Goal: Use online tool/utility: Utilize a website feature to perform a specific function

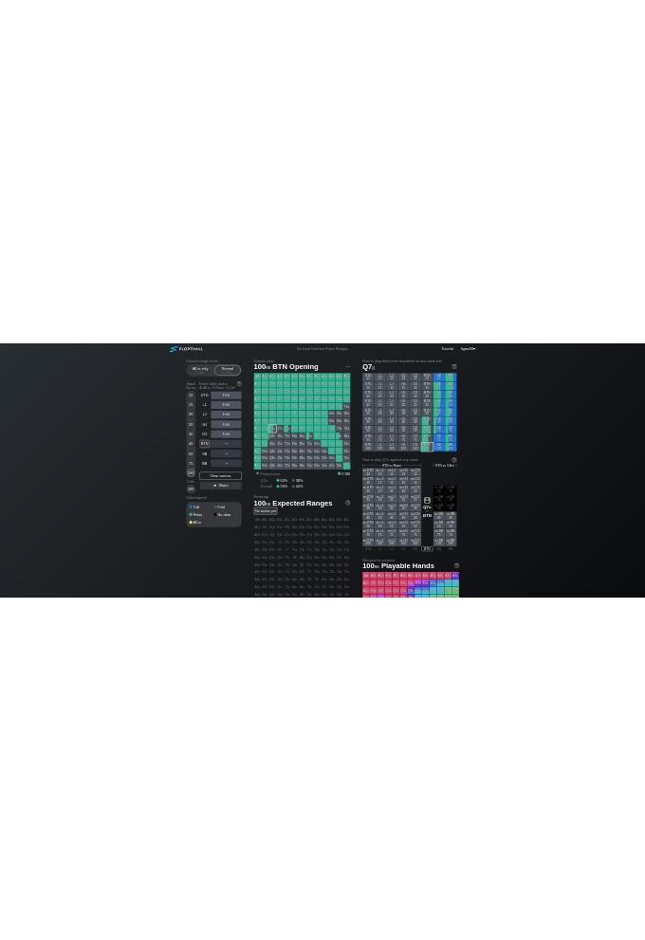
scroll to position [41, 0]
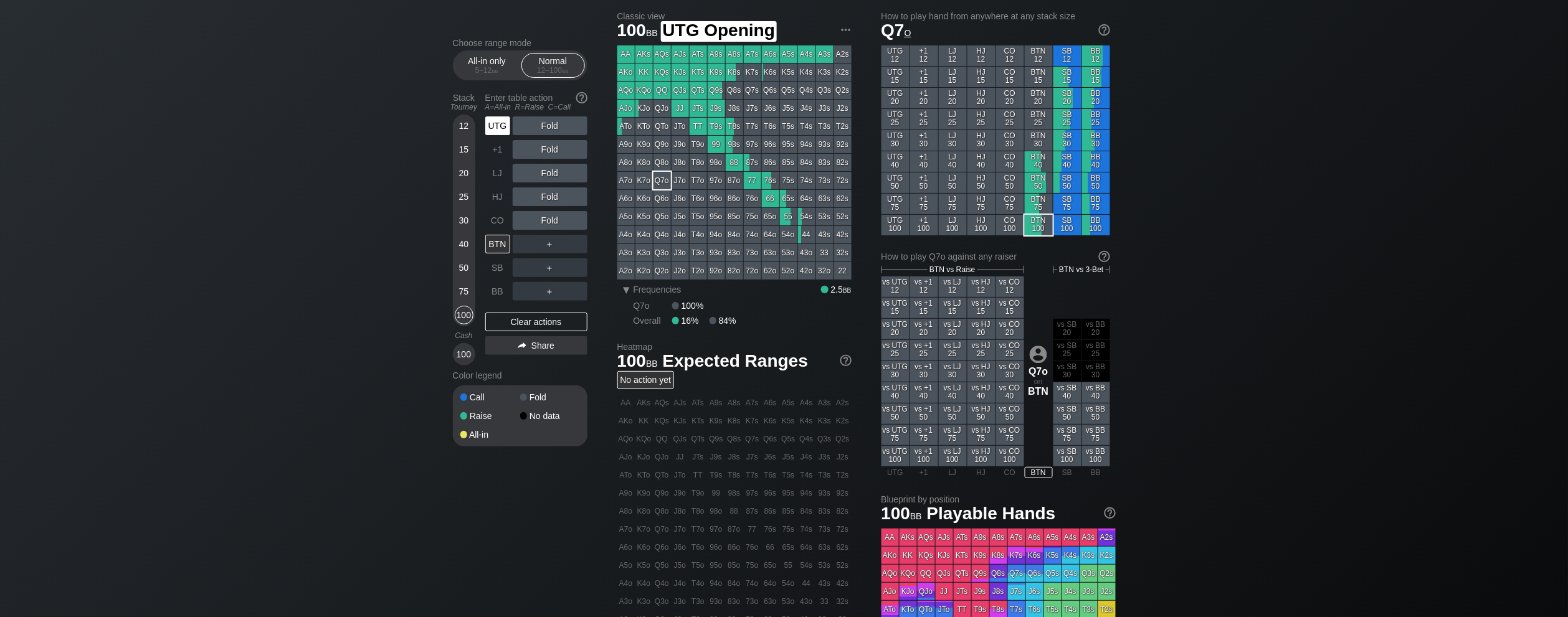
click at [505, 123] on div "UTG" at bounding box center [498, 125] width 25 height 18
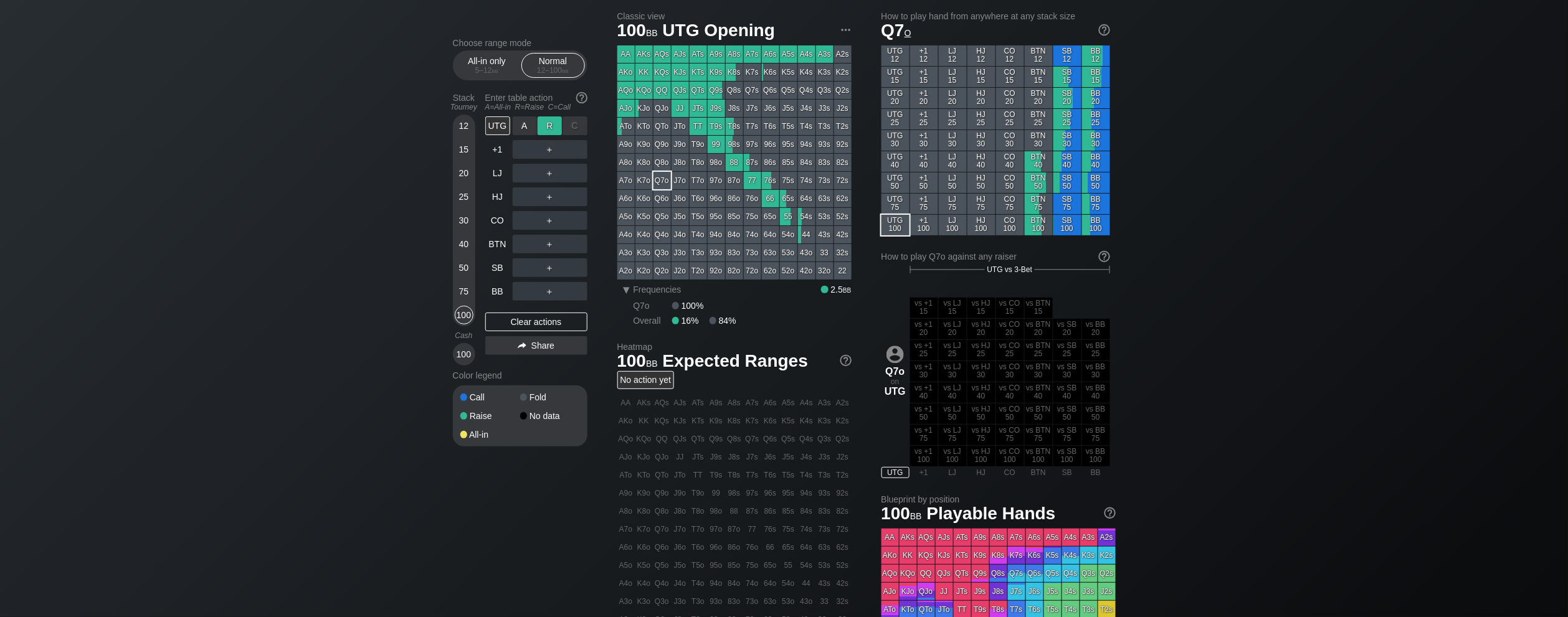
click at [550, 128] on div "R ✕" at bounding box center [550, 125] width 24 height 18
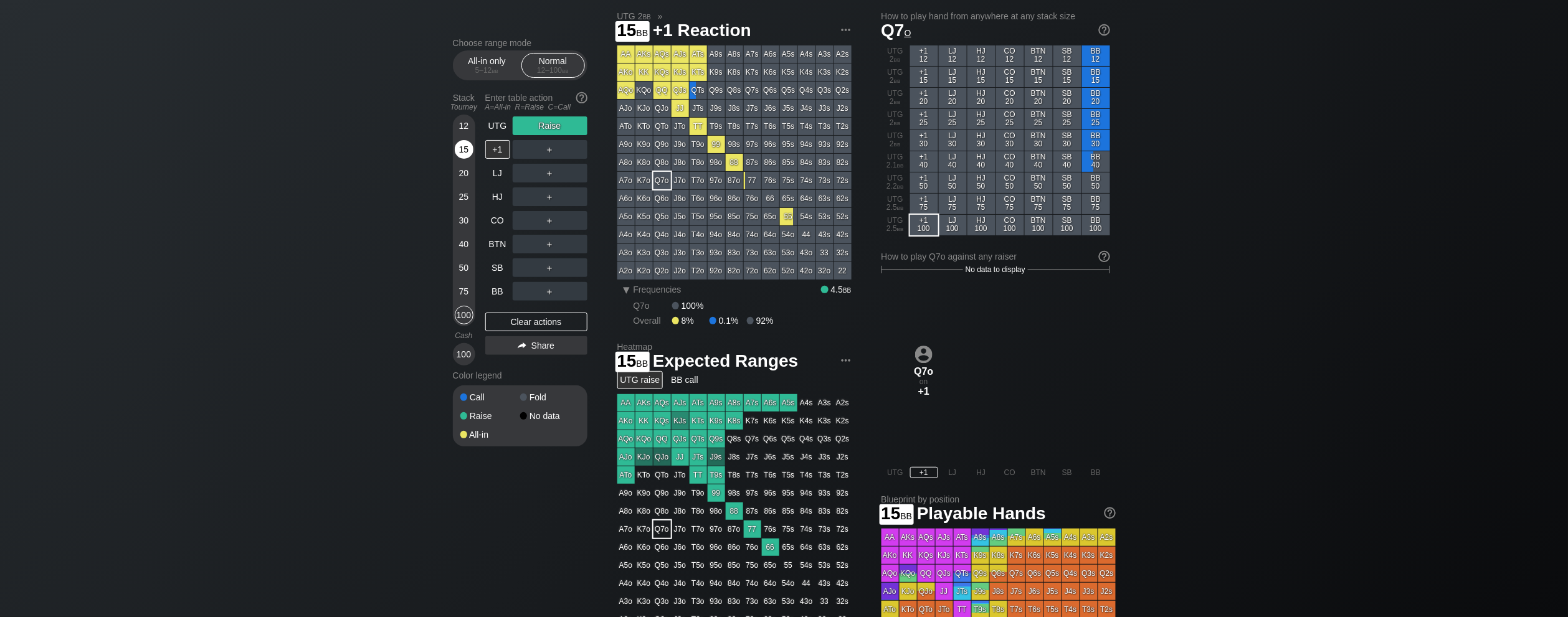
click at [460, 150] on div "15" at bounding box center [464, 150] width 18 height 18
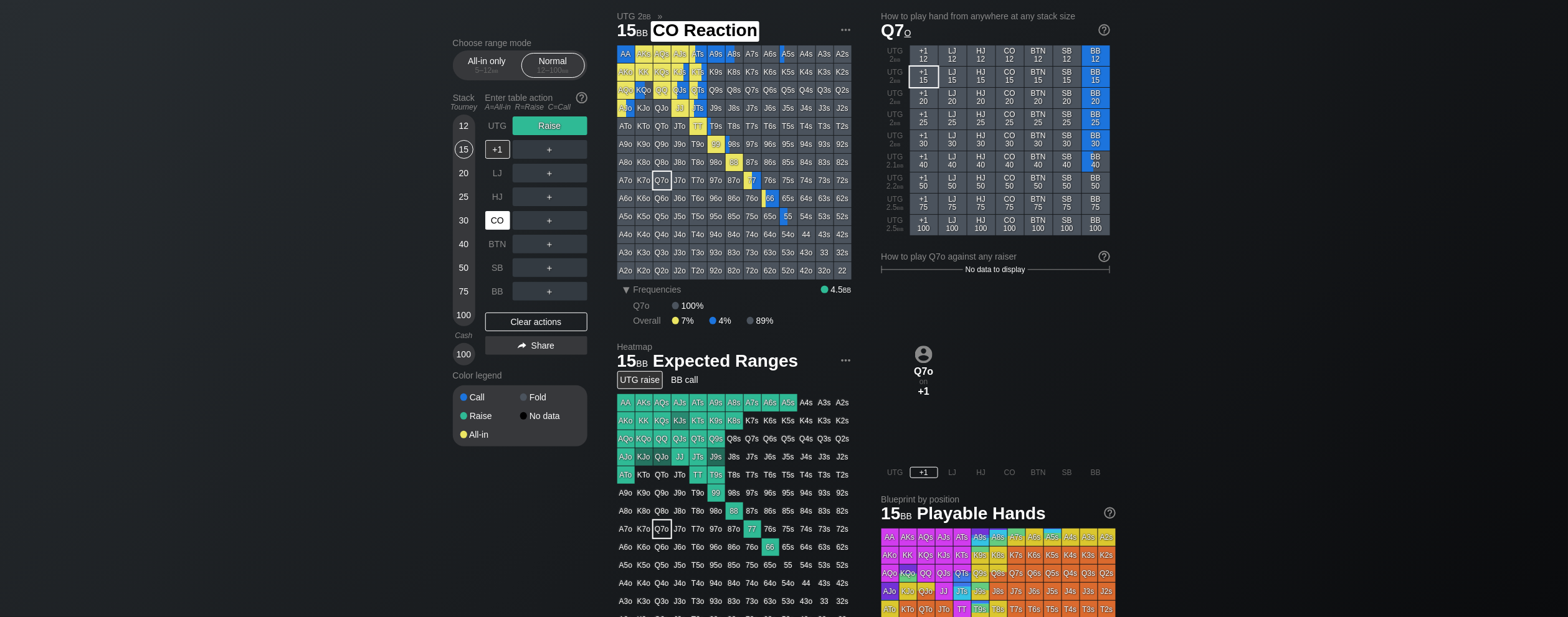
click at [502, 222] on div "CO" at bounding box center [498, 221] width 25 height 18
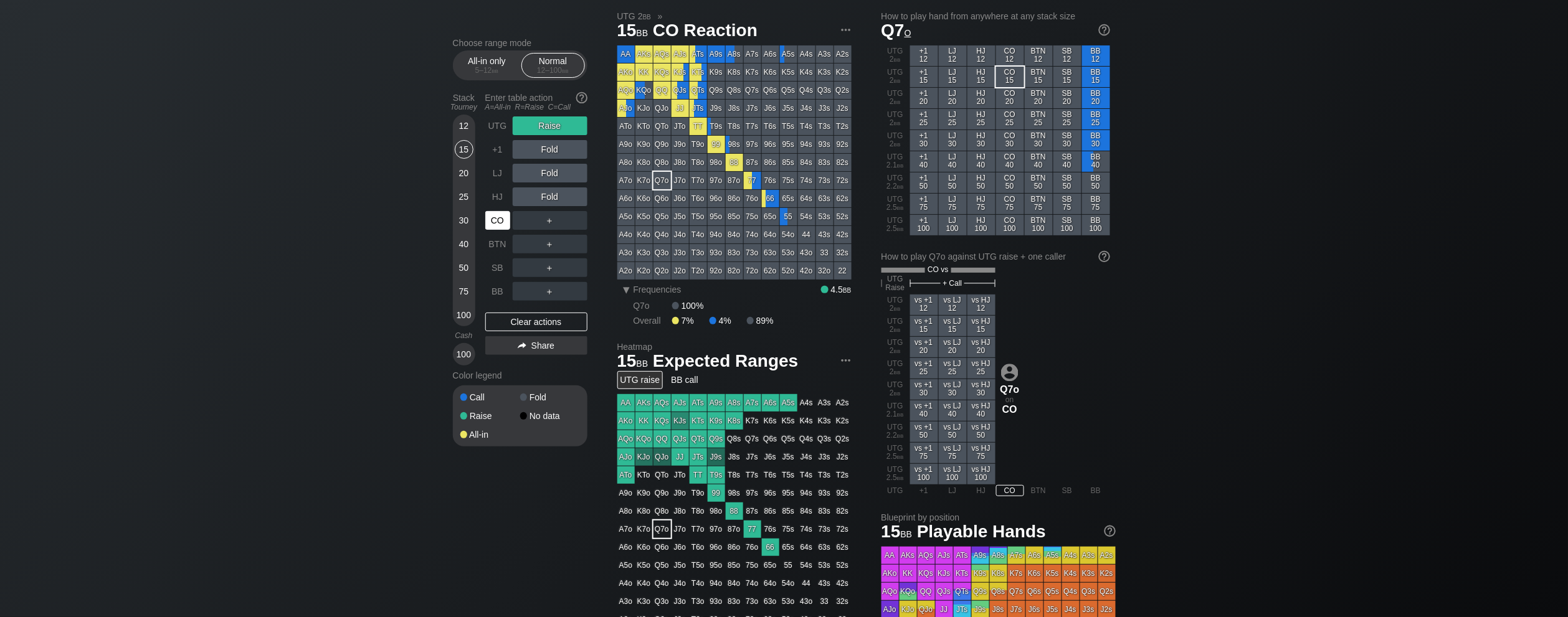
click at [502, 222] on div "CO" at bounding box center [498, 221] width 25 height 18
drag, startPoint x: 526, startPoint y: 327, endPoint x: 512, endPoint y: 277, distance: 51.9
click at [526, 327] on div "Clear actions" at bounding box center [536, 322] width 102 height 18
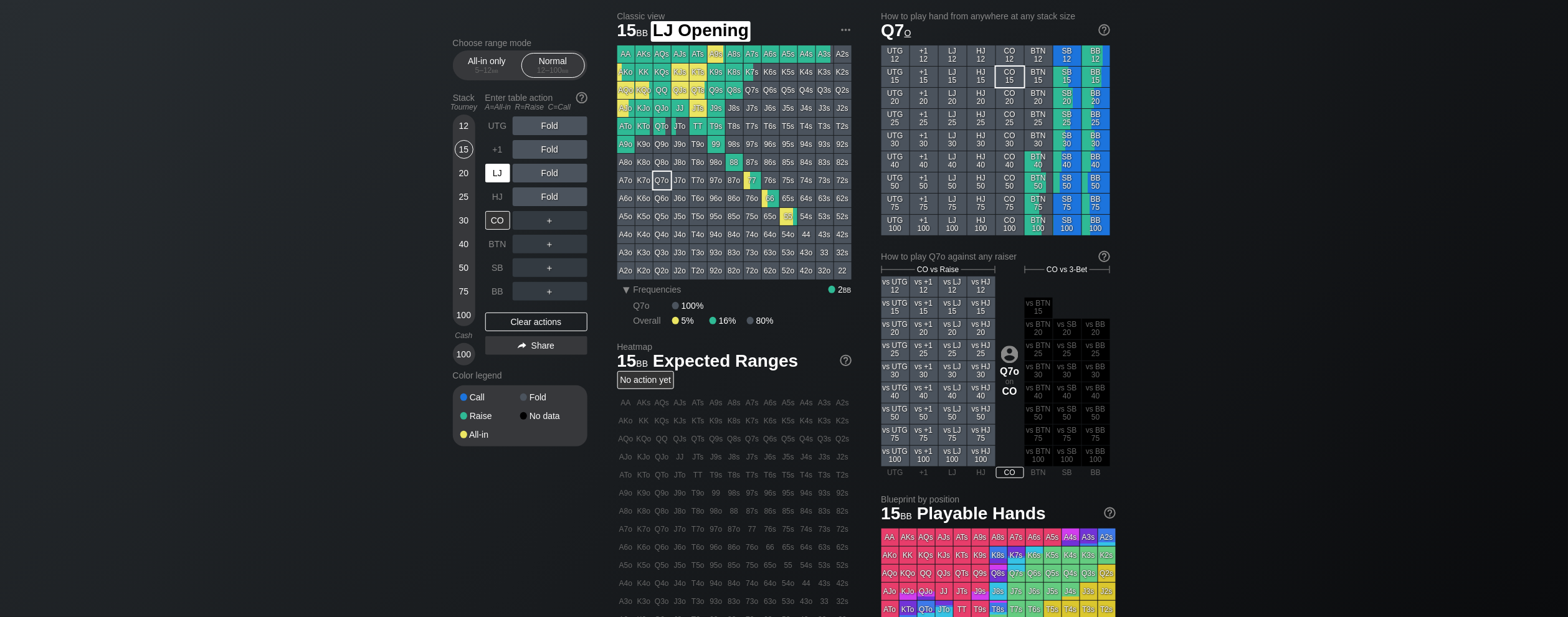
click at [494, 173] on div "LJ" at bounding box center [498, 173] width 25 height 18
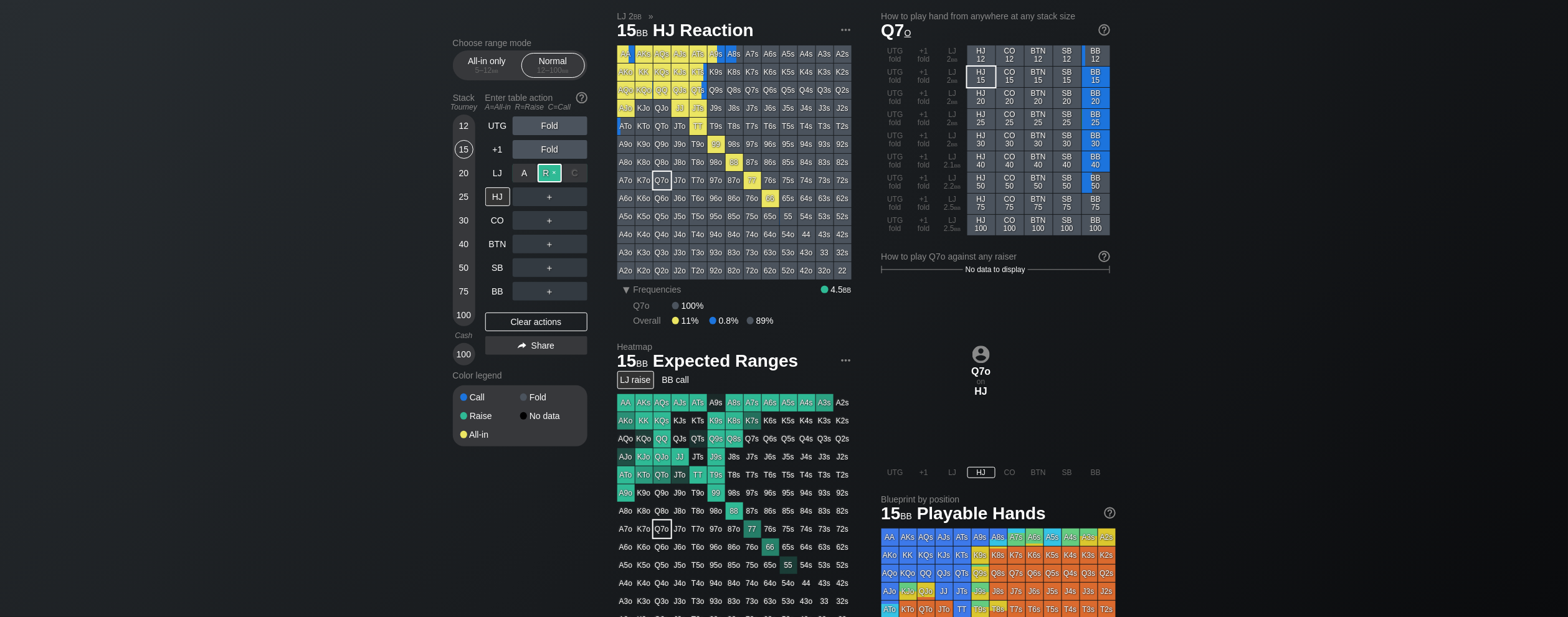
click at [554, 172] on div "R ✕" at bounding box center [550, 173] width 24 height 18
click at [464, 155] on div "15" at bounding box center [464, 150] width 18 height 18
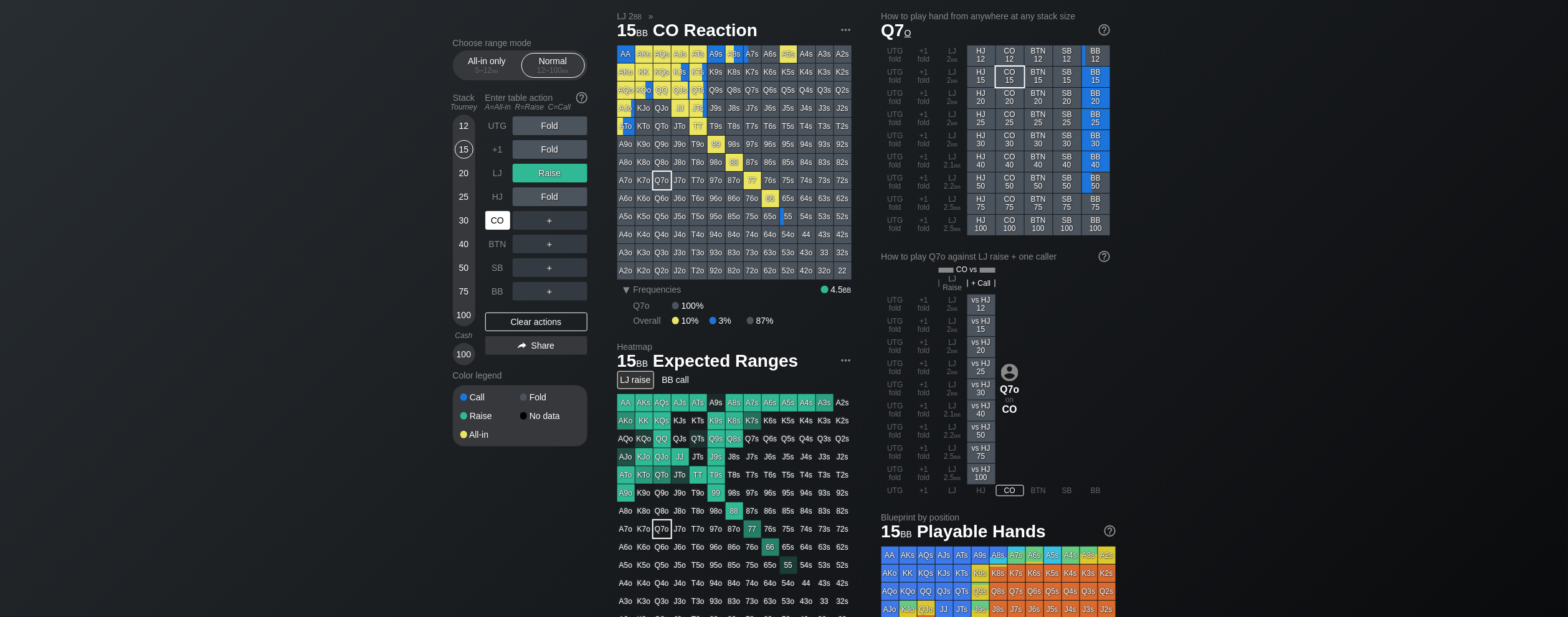
click at [498, 224] on div "CO" at bounding box center [498, 221] width 25 height 18
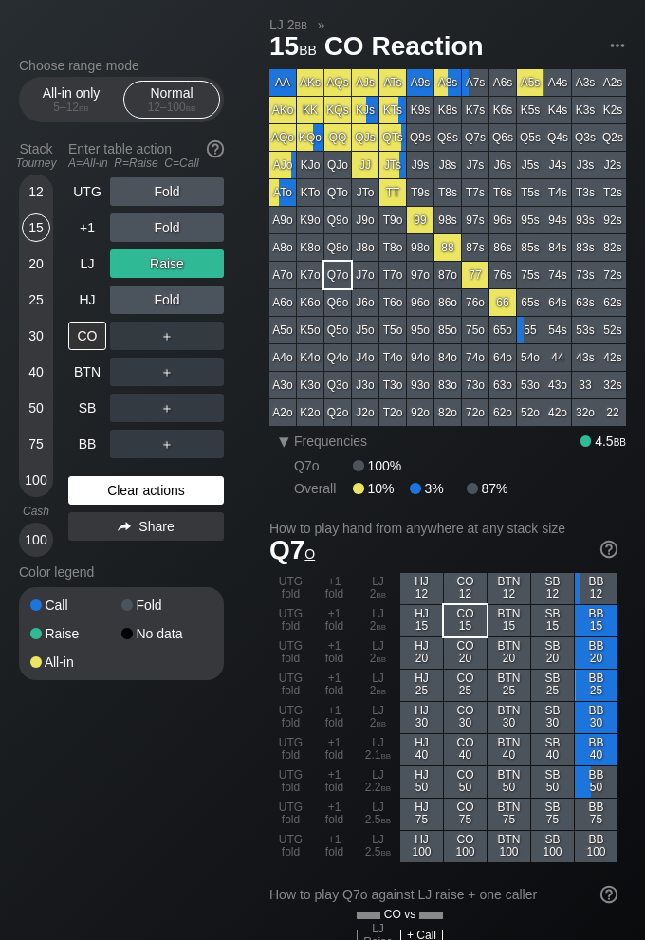
click at [148, 485] on div "Clear actions" at bounding box center [146, 490] width 156 height 28
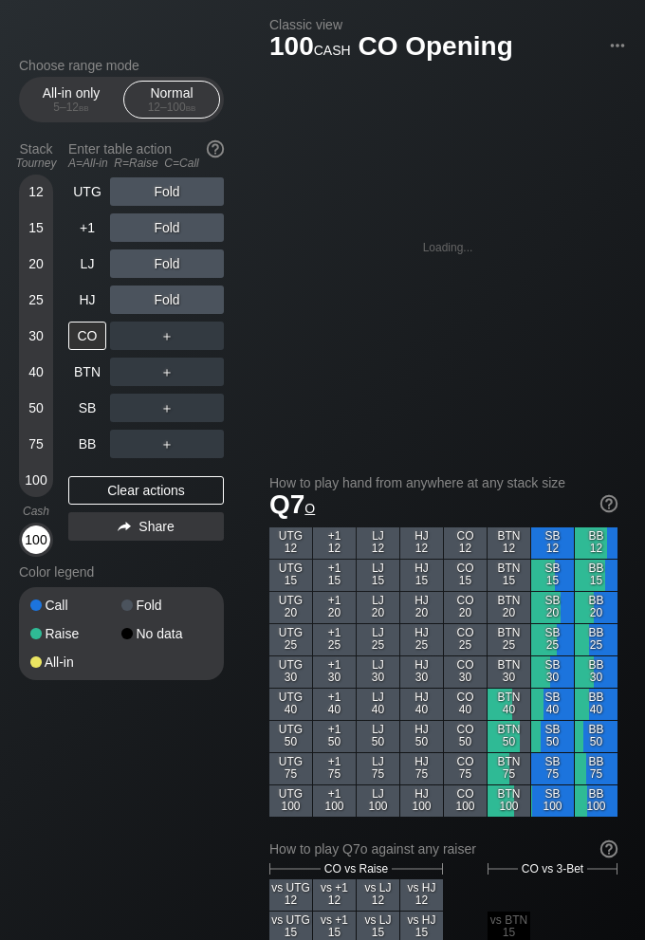
click at [45, 547] on div "100" at bounding box center [36, 540] width 28 height 28
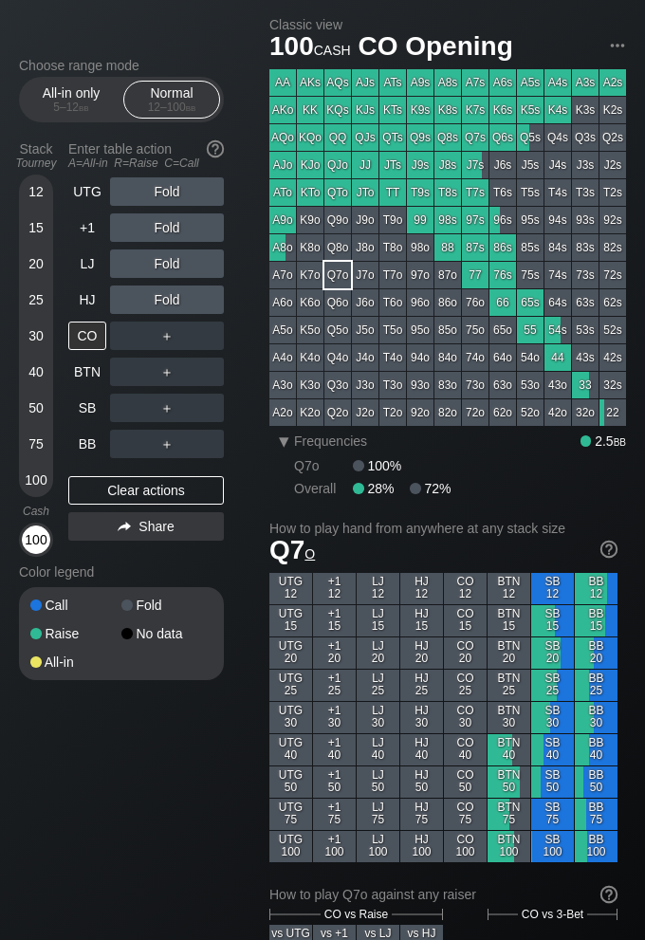
click at [35, 543] on div "100" at bounding box center [36, 540] width 28 height 28
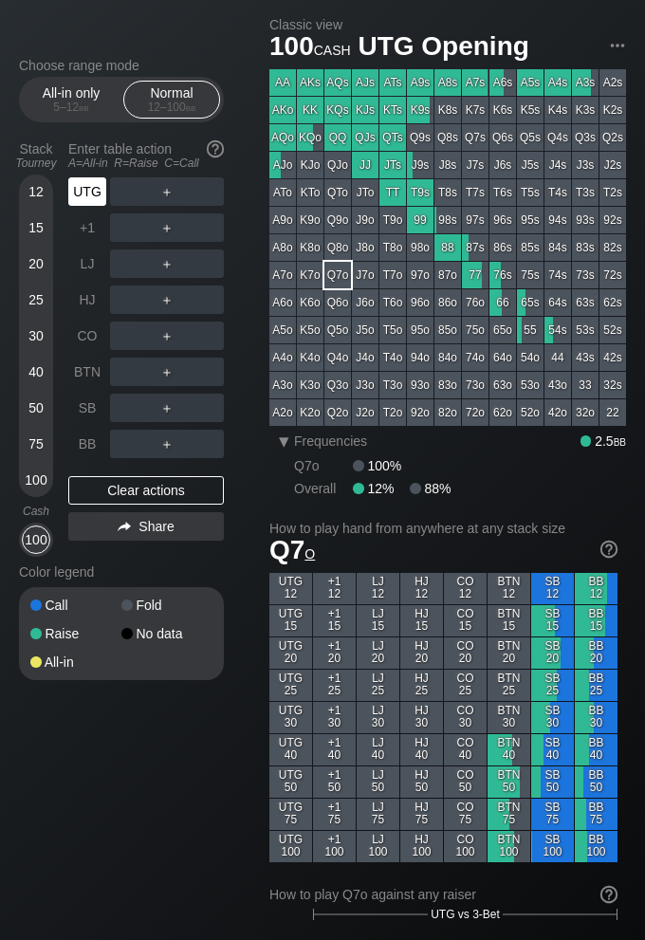
click at [84, 186] on div "UTG" at bounding box center [87, 191] width 38 height 28
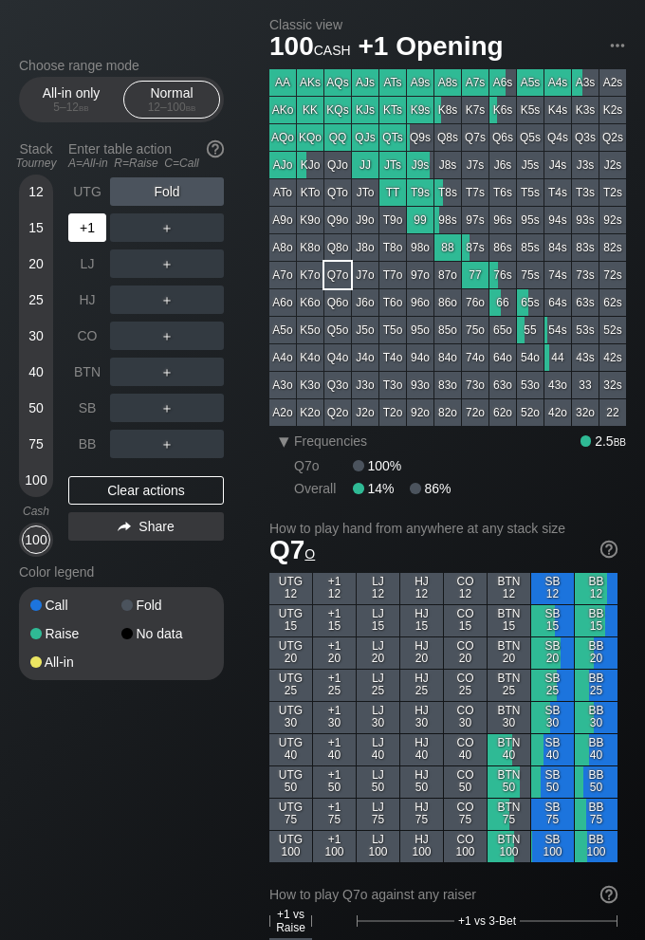
click at [82, 230] on div "+1" at bounding box center [87, 228] width 38 height 28
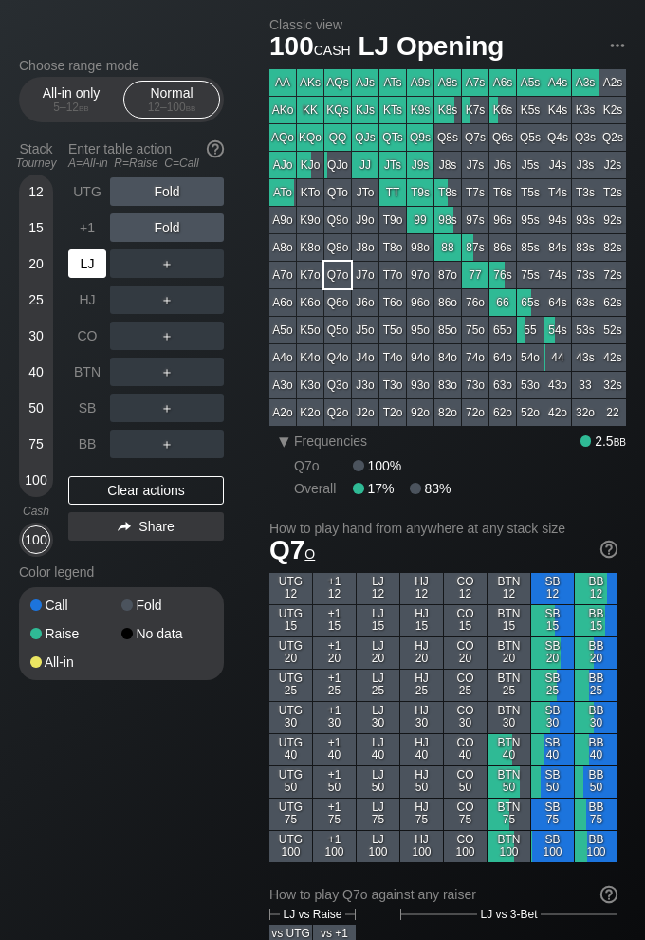
click at [87, 268] on div "LJ" at bounding box center [87, 264] width 38 height 28
click at [162, 267] on div "R ✕" at bounding box center [167, 264] width 37 height 28
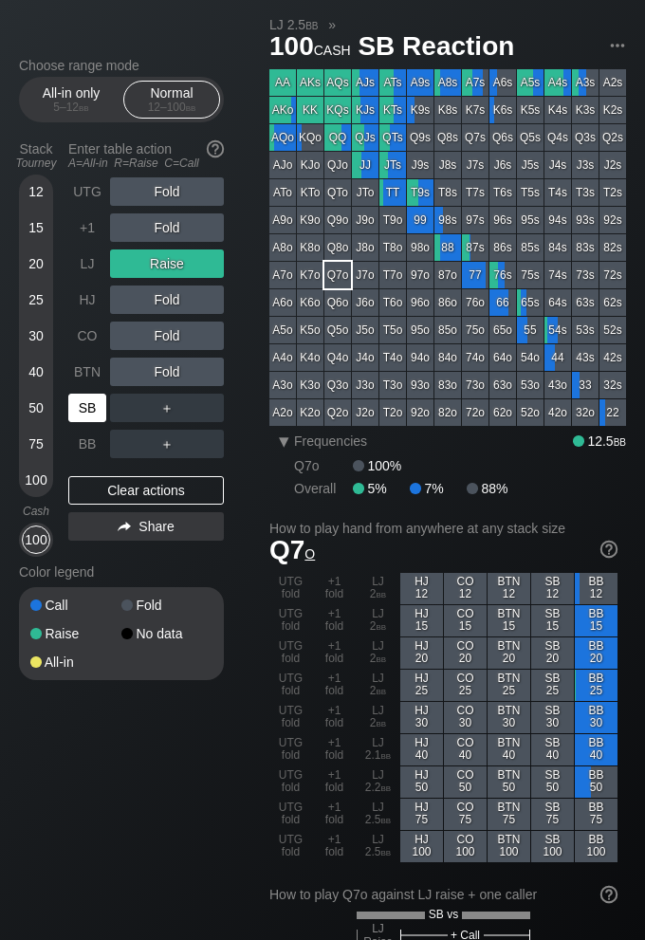
click at [85, 406] on div "SB" at bounding box center [87, 408] width 38 height 28
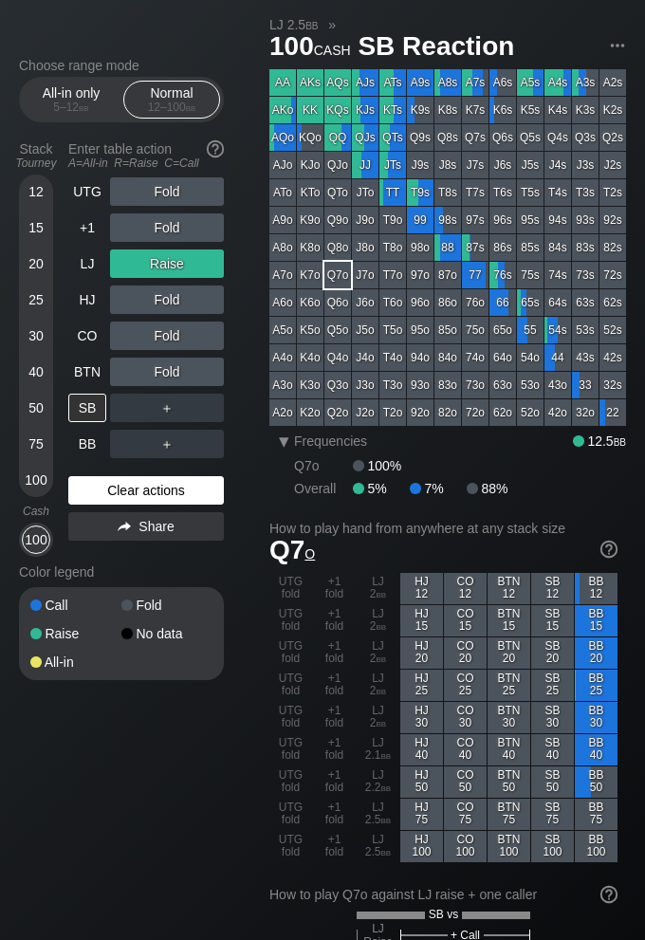
click at [177, 494] on div "Clear actions" at bounding box center [146, 490] width 156 height 28
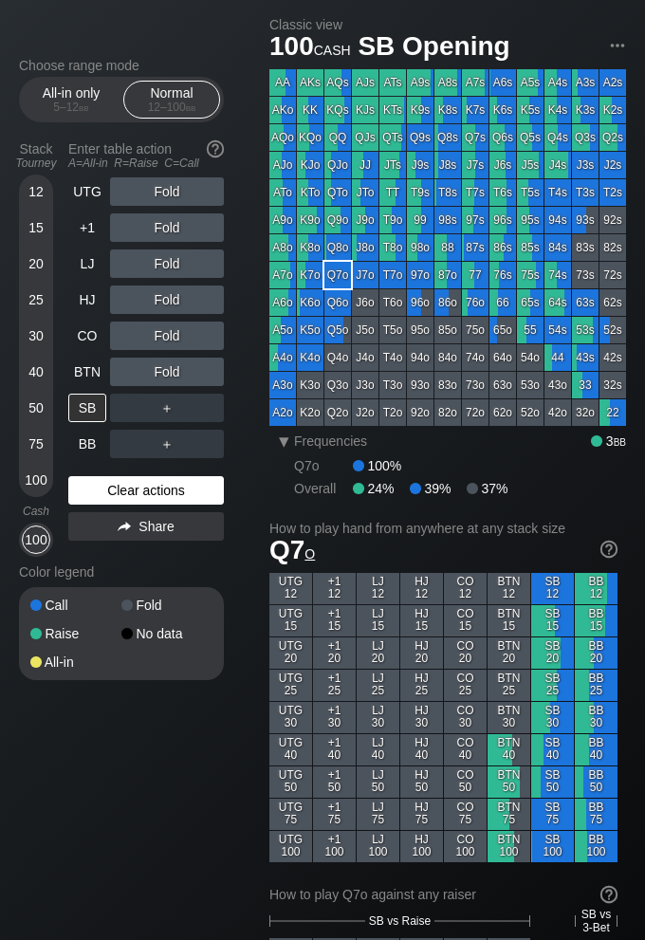
click at [177, 493] on div "Clear actions" at bounding box center [146, 490] width 156 height 28
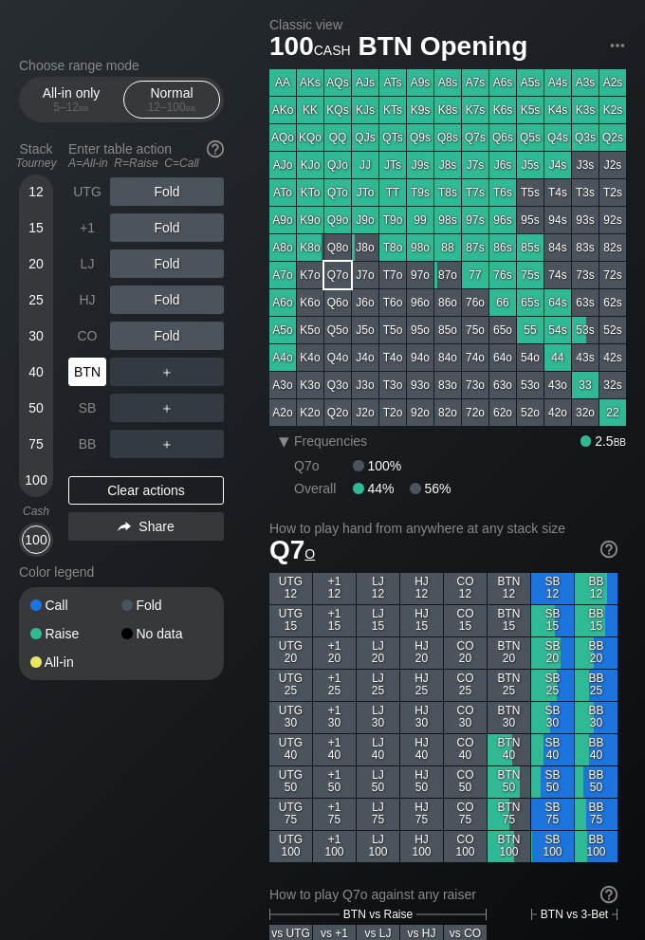
click at [99, 379] on div "BTN" at bounding box center [87, 372] width 38 height 28
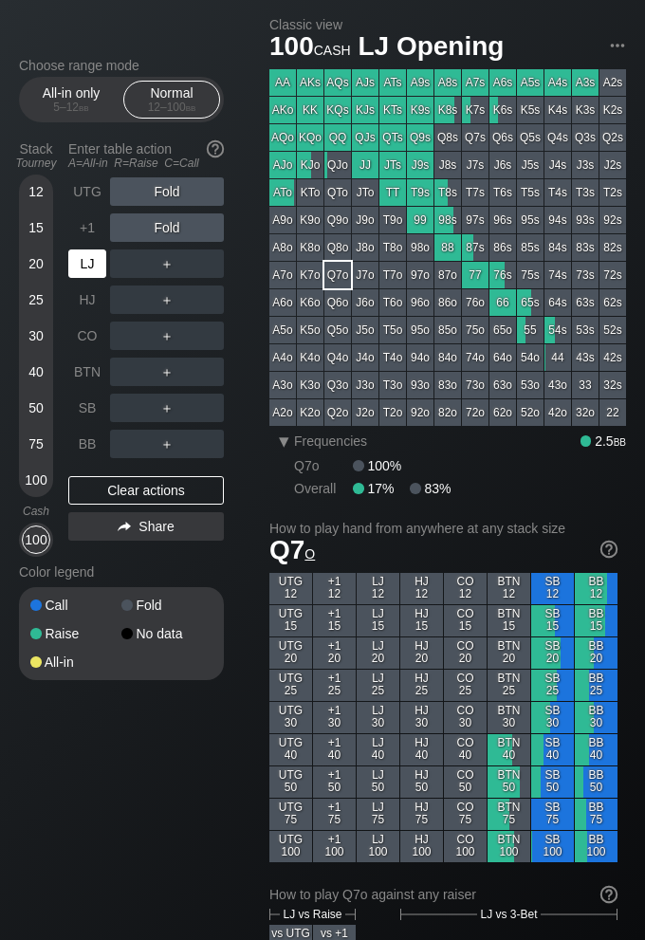
drag, startPoint x: 88, startPoint y: 259, endPoint x: 115, endPoint y: 264, distance: 27.0
click at [88, 259] on div "LJ" at bounding box center [87, 264] width 38 height 28
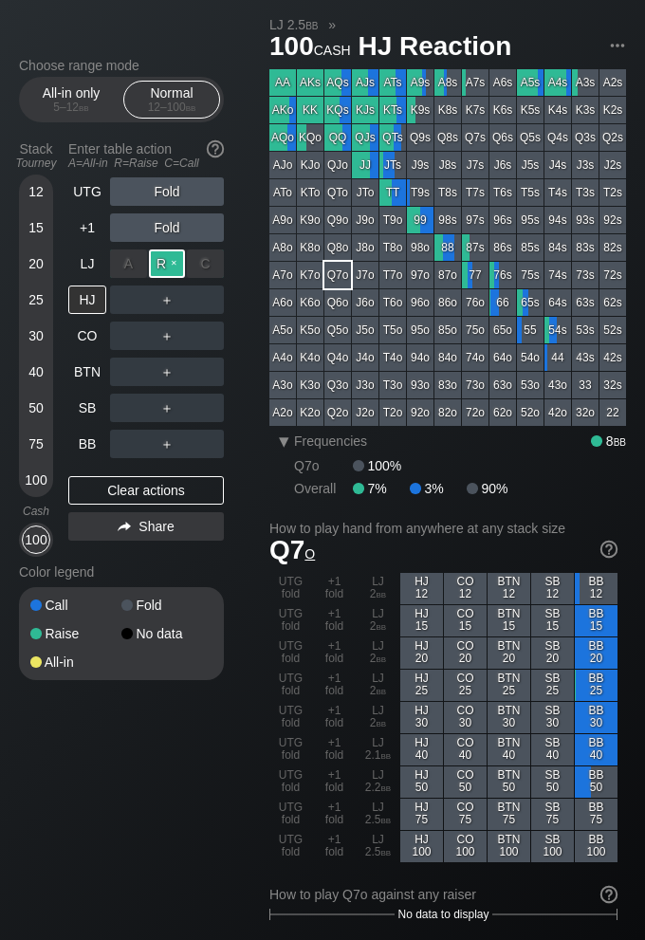
click at [169, 266] on div "R ✕" at bounding box center [167, 264] width 37 height 28
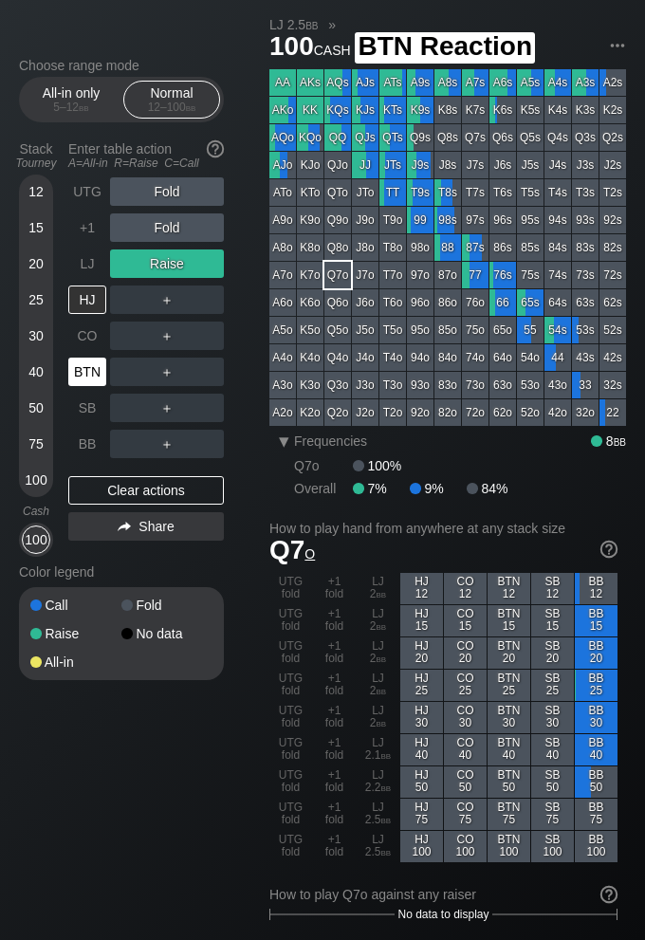
click at [91, 366] on div "BTN" at bounding box center [87, 372] width 38 height 28
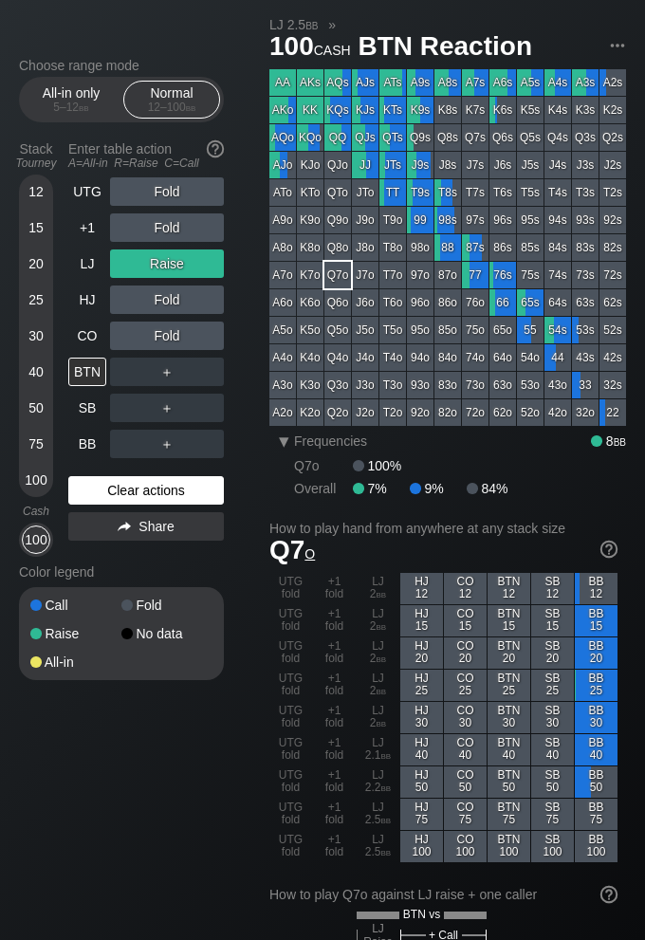
click at [178, 495] on div "Clear actions" at bounding box center [146, 490] width 156 height 28
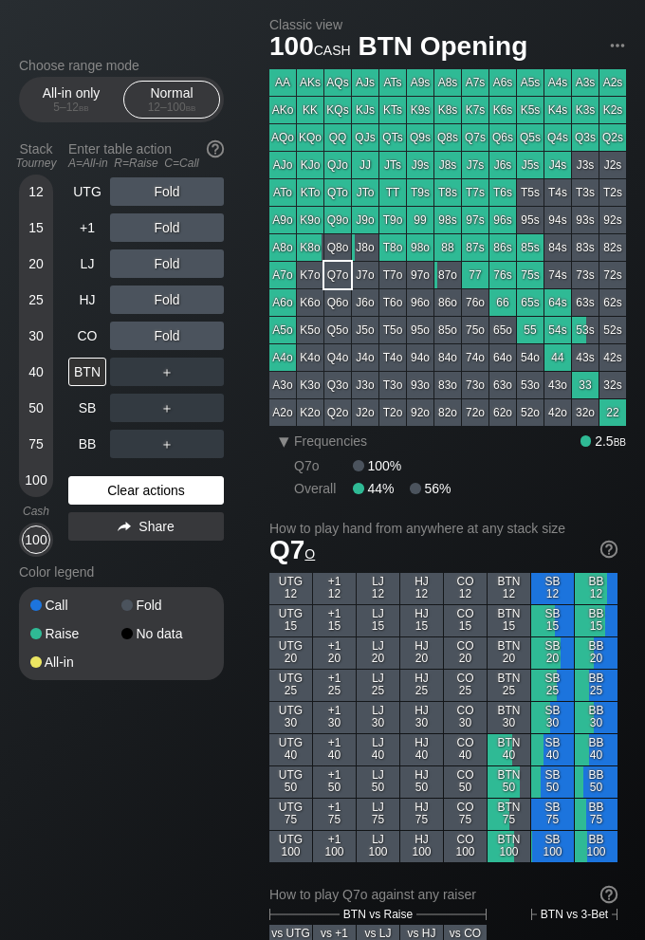
click at [178, 495] on div "Clear actions" at bounding box center [146, 490] width 156 height 28
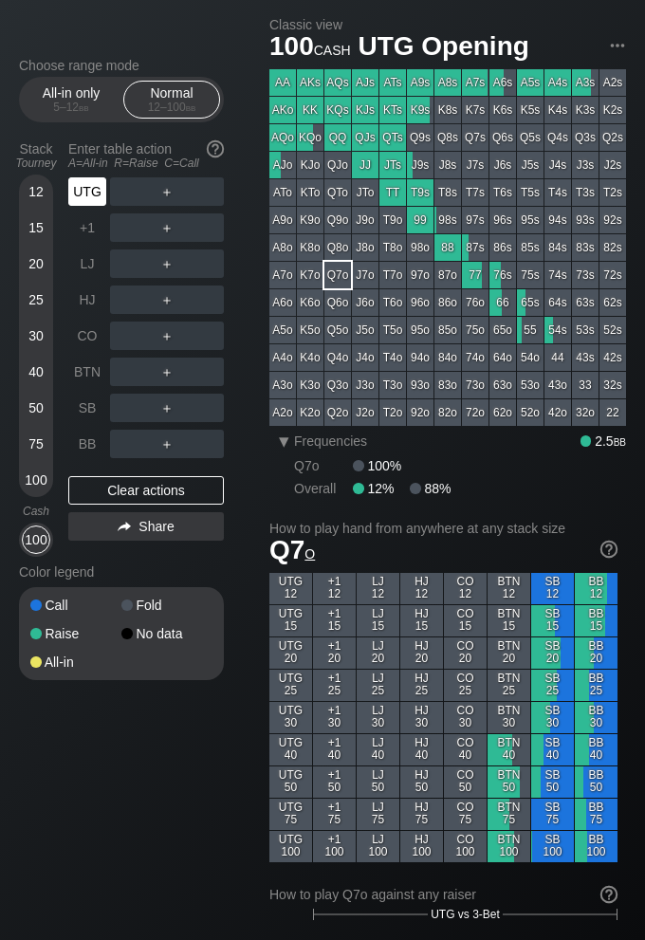
click at [93, 195] on div "UTG" at bounding box center [87, 191] width 38 height 28
click at [160, 196] on div "R ✕" at bounding box center [167, 191] width 37 height 28
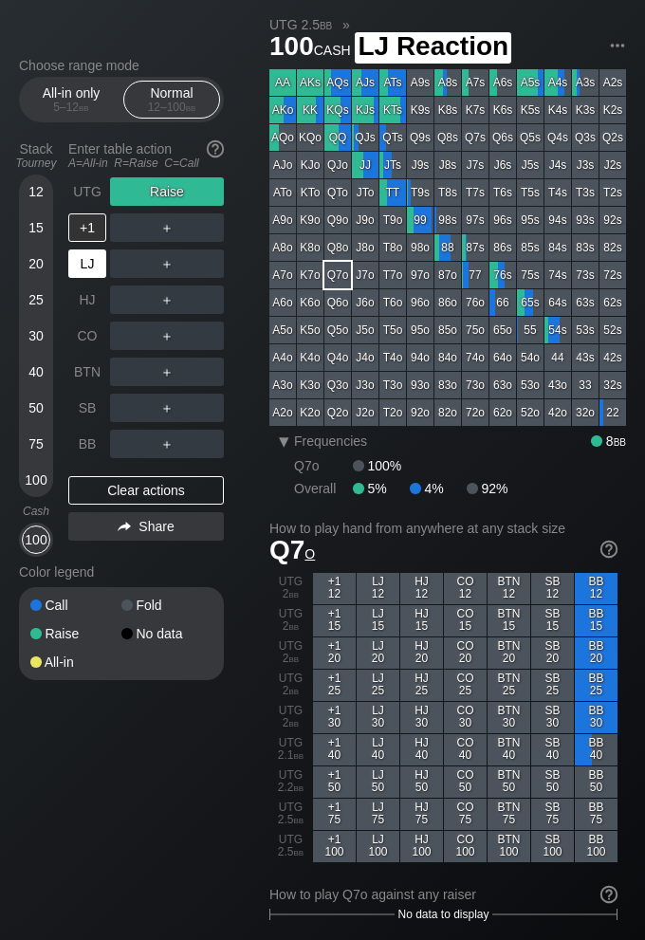
click at [93, 262] on div "LJ" at bounding box center [87, 264] width 38 height 28
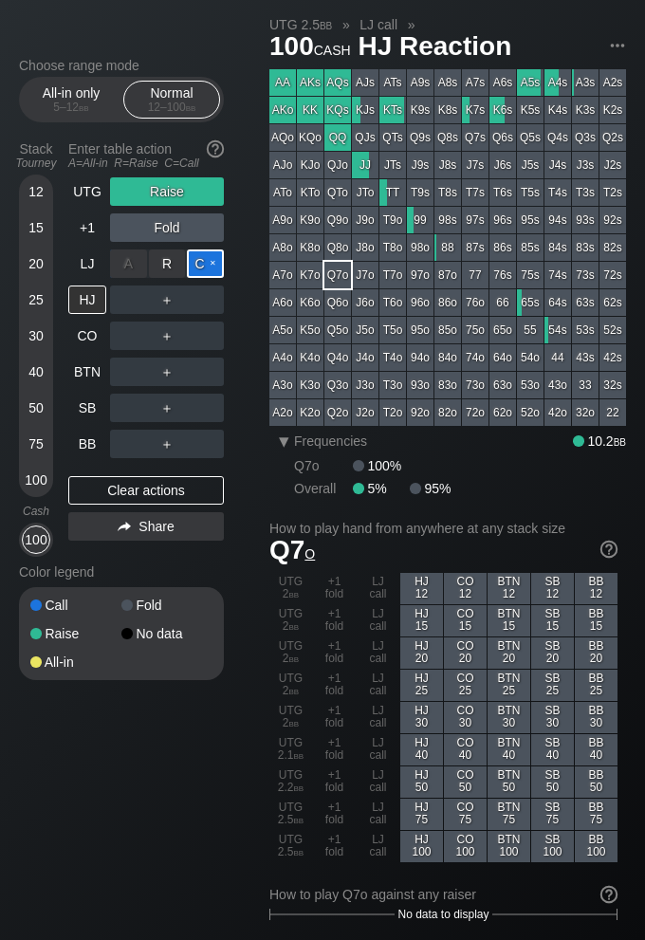
click at [206, 265] on div "C ✕" at bounding box center [205, 264] width 37 height 28
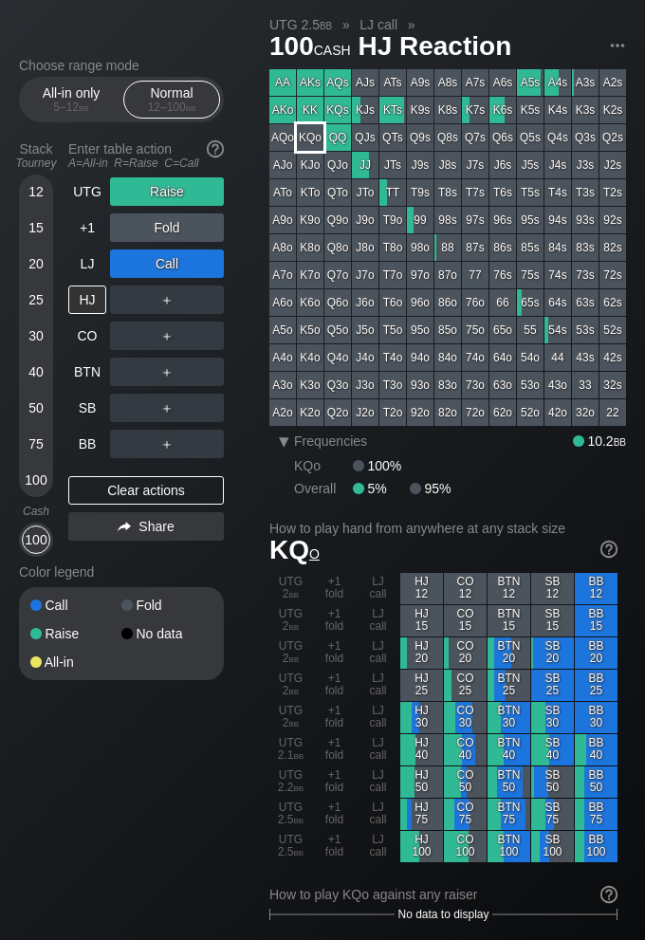
click at [314, 136] on div "KQo" at bounding box center [310, 137] width 27 height 27
click at [158, 495] on div "Clear actions" at bounding box center [146, 490] width 156 height 28
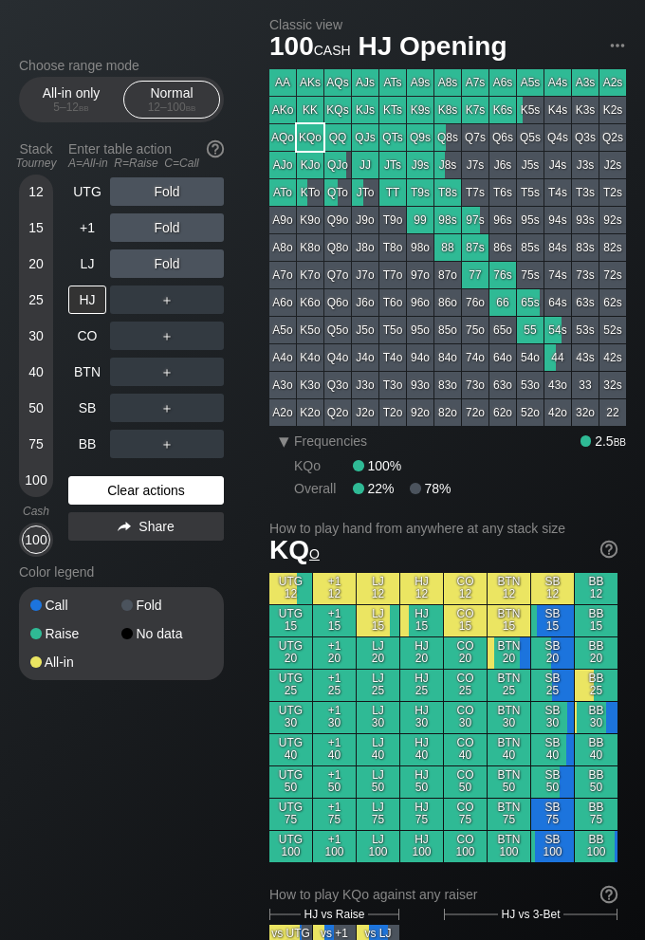
click at [158, 494] on div "Clear actions" at bounding box center [146, 490] width 156 height 28
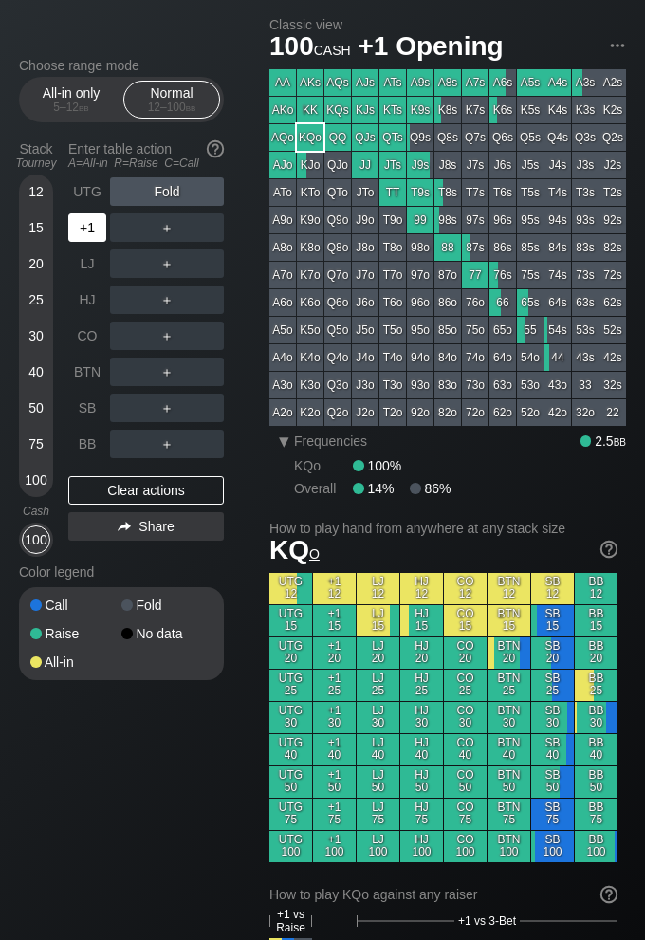
click at [92, 222] on div "+1" at bounding box center [87, 228] width 38 height 28
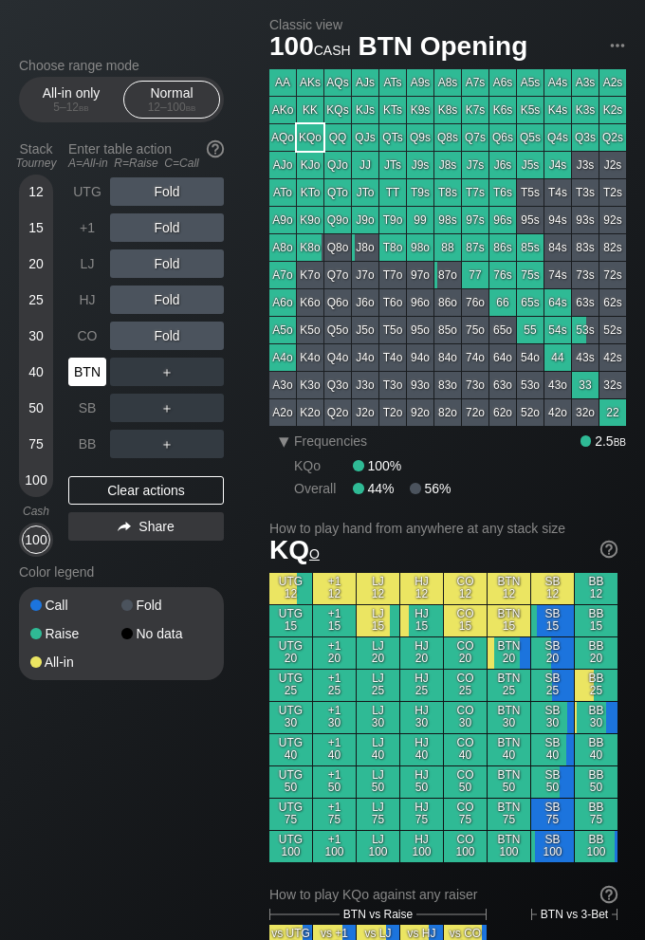
click at [86, 368] on div "BTN" at bounding box center [87, 372] width 38 height 28
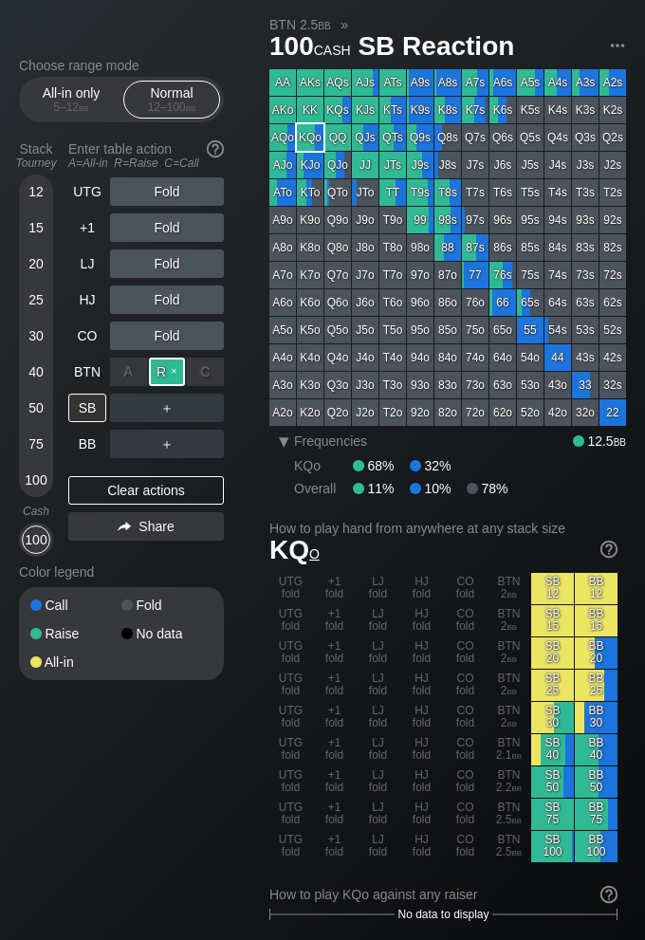
click at [165, 375] on div "R ✕" at bounding box center [167, 372] width 37 height 28
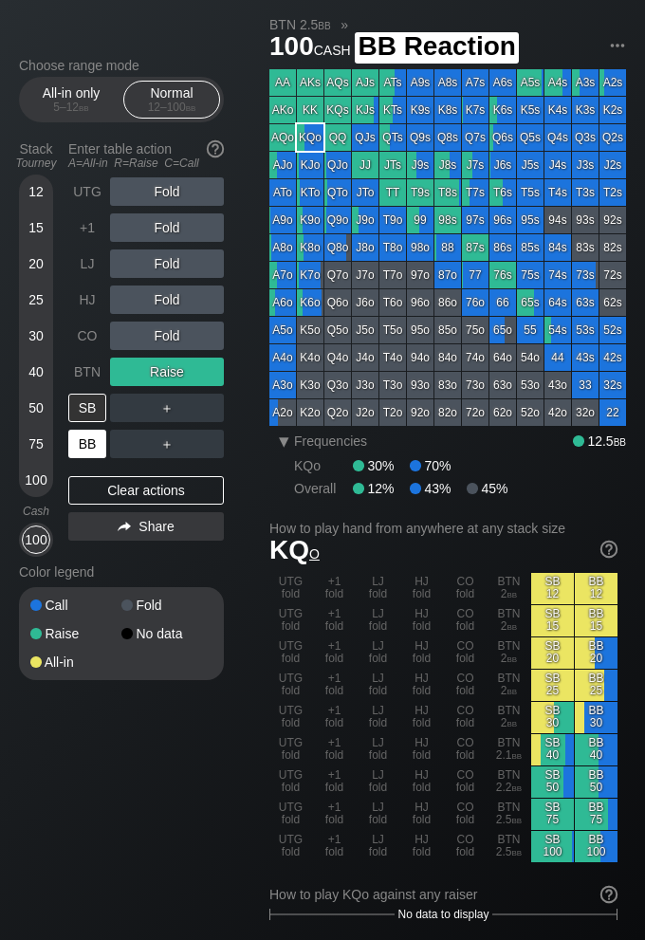
click at [89, 447] on div "BB" at bounding box center [87, 444] width 38 height 28
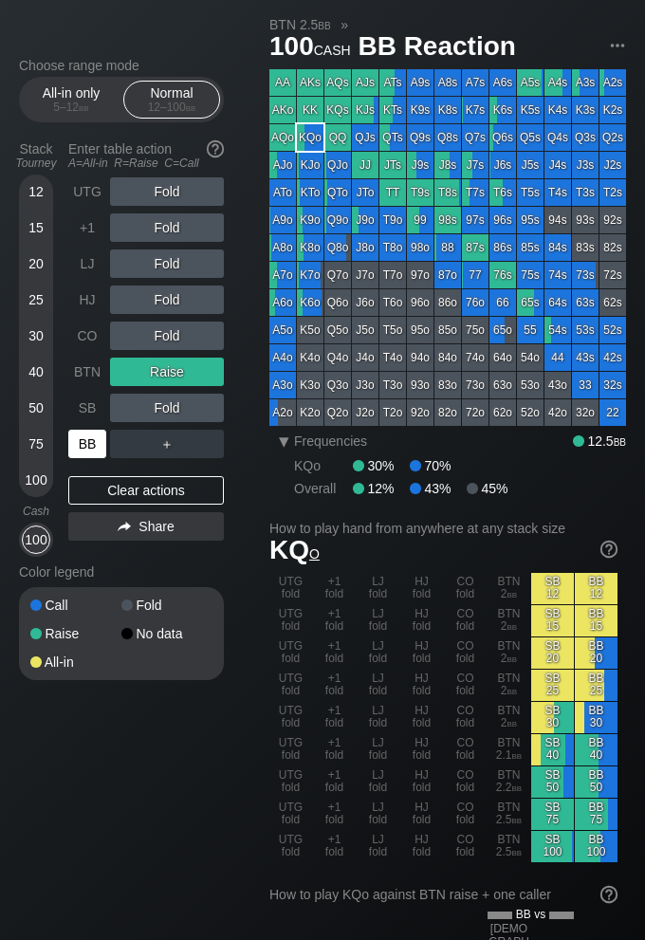
click at [89, 447] on div "BB" at bounding box center [87, 444] width 38 height 28
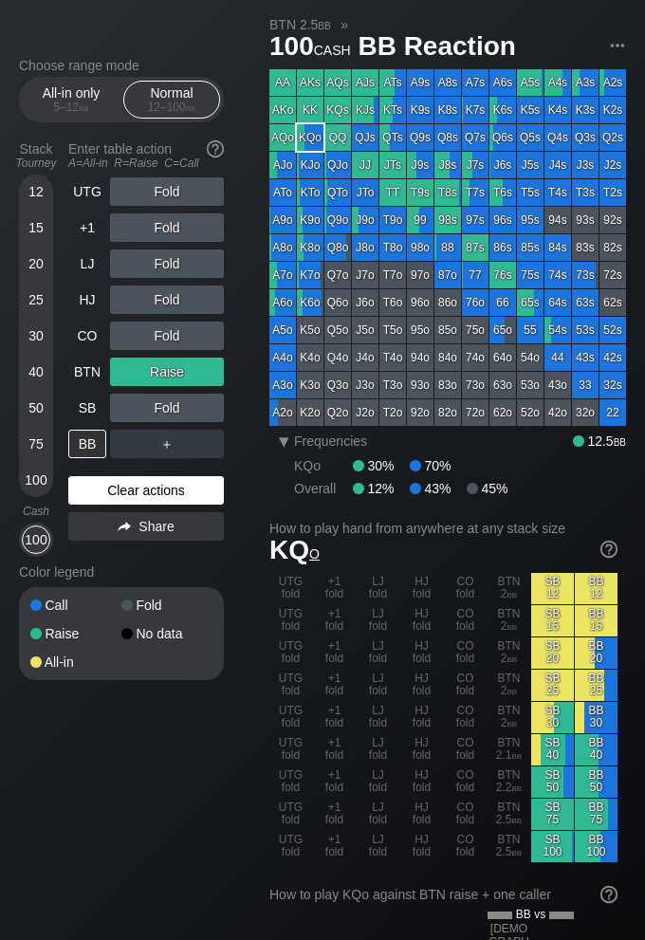
click at [187, 487] on div "Clear actions" at bounding box center [146, 490] width 156 height 28
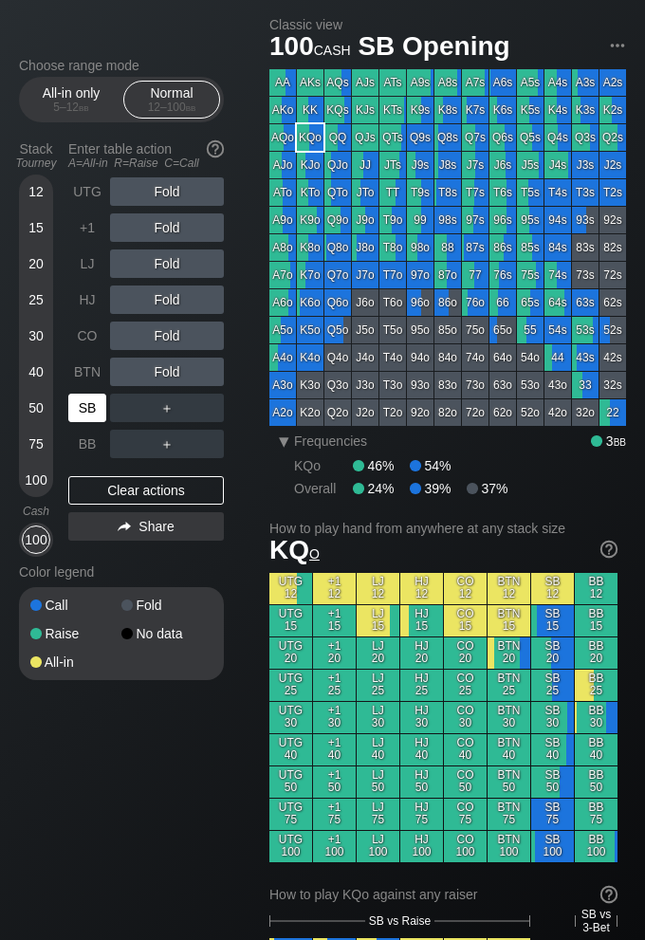
click at [88, 406] on div "SB" at bounding box center [87, 408] width 38 height 28
click at [88, 404] on div "SB" at bounding box center [87, 408] width 38 height 28
click at [87, 404] on div "SB" at bounding box center [87, 408] width 38 height 28
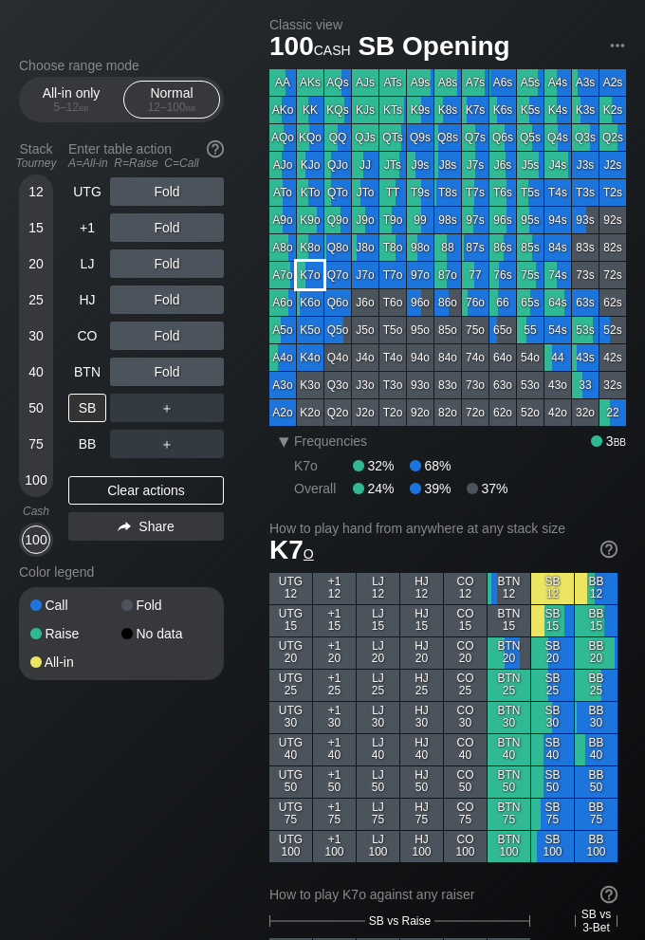
click at [309, 280] on div "K7o" at bounding box center [310, 275] width 27 height 27
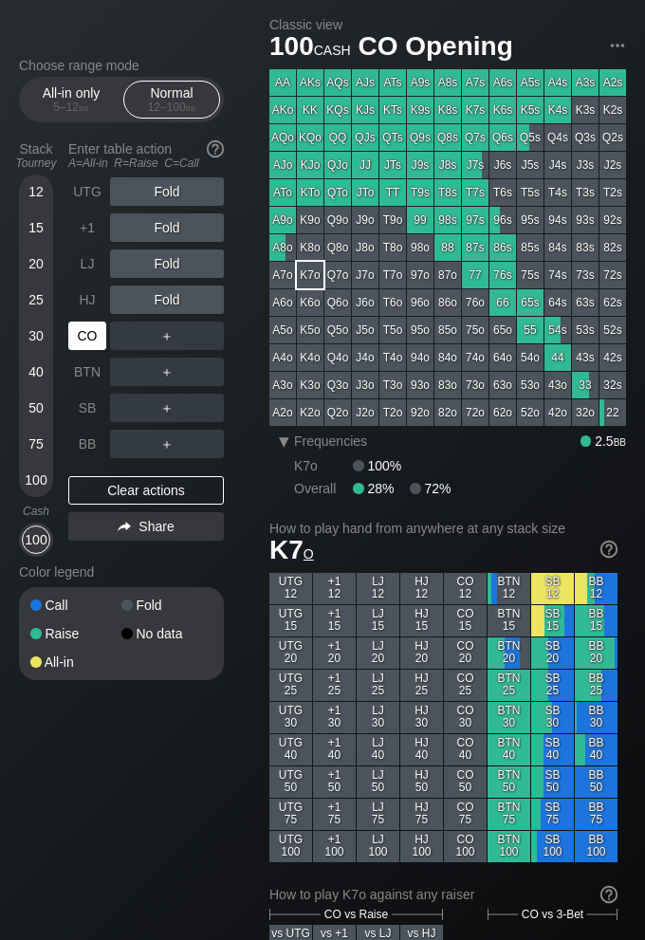
click at [89, 340] on div "CO" at bounding box center [87, 336] width 38 height 28
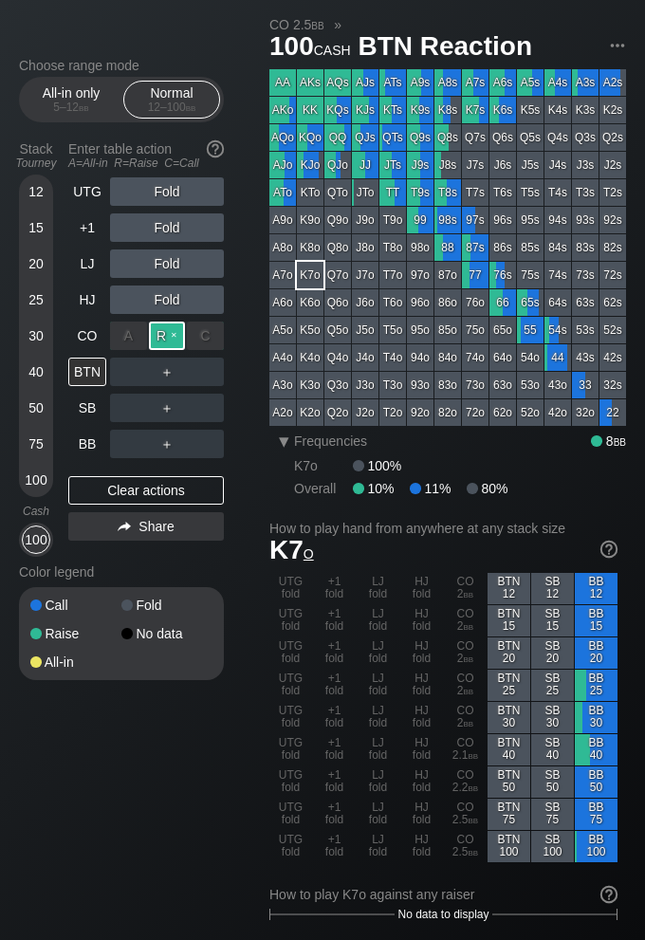
click at [167, 337] on div "R ✕" at bounding box center [167, 336] width 37 height 28
click at [84, 371] on div "BTN" at bounding box center [87, 372] width 38 height 28
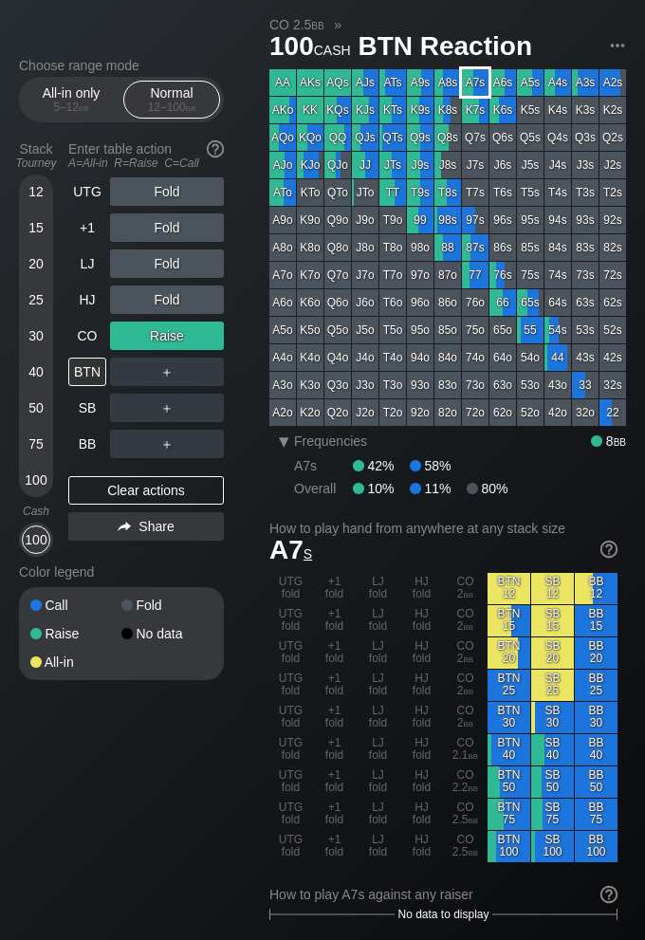
click at [470, 82] on div "A7s" at bounding box center [475, 82] width 27 height 27
click at [92, 487] on div "Clear actions" at bounding box center [146, 490] width 156 height 28
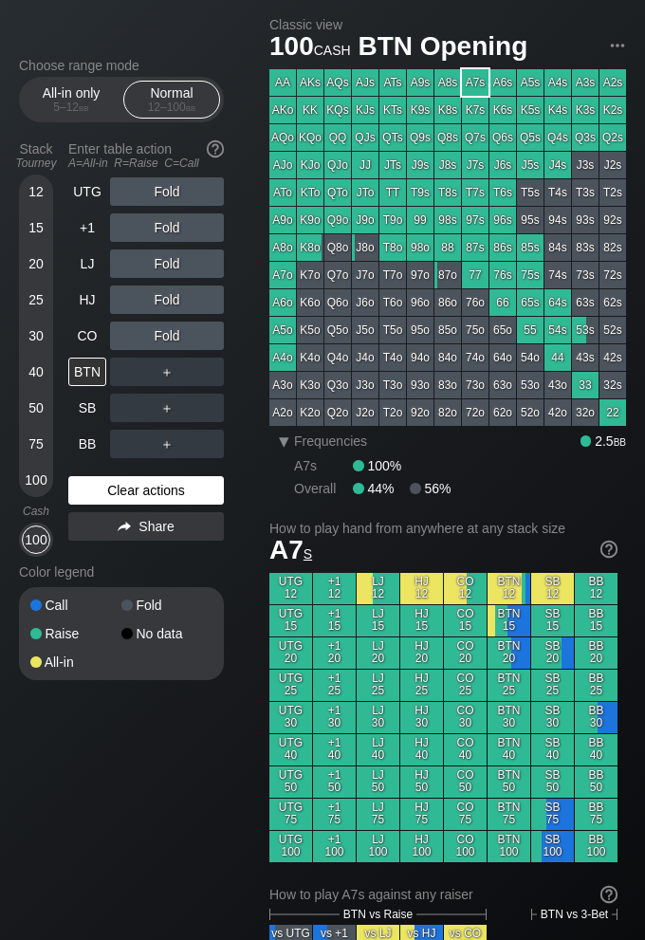
click at [92, 487] on div "Clear actions" at bounding box center [146, 490] width 156 height 28
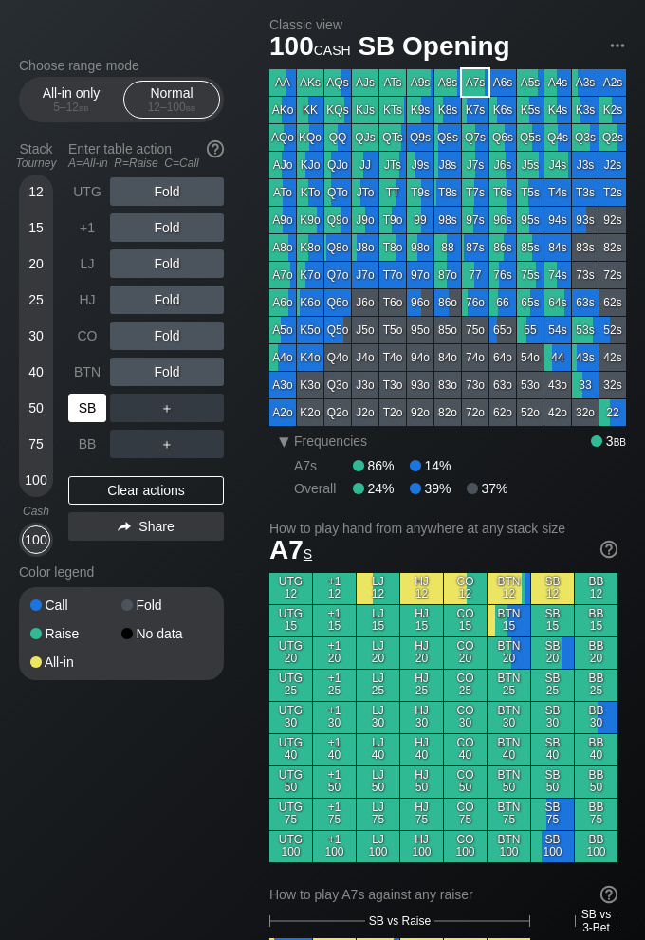
click at [89, 411] on div "SB" at bounding box center [87, 408] width 38 height 28
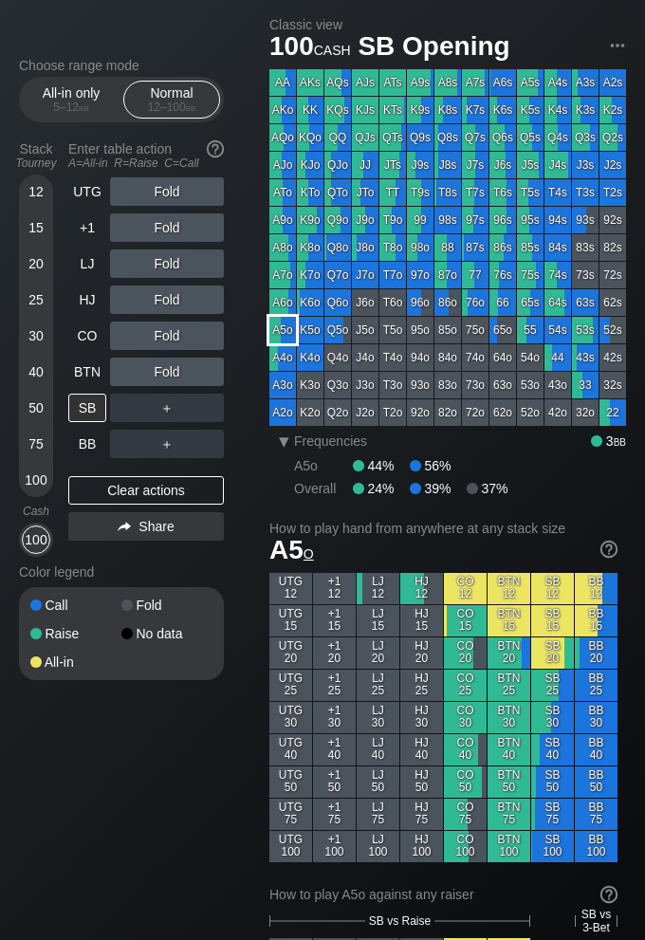
click at [283, 328] on div "A5o" at bounding box center [282, 330] width 27 height 27
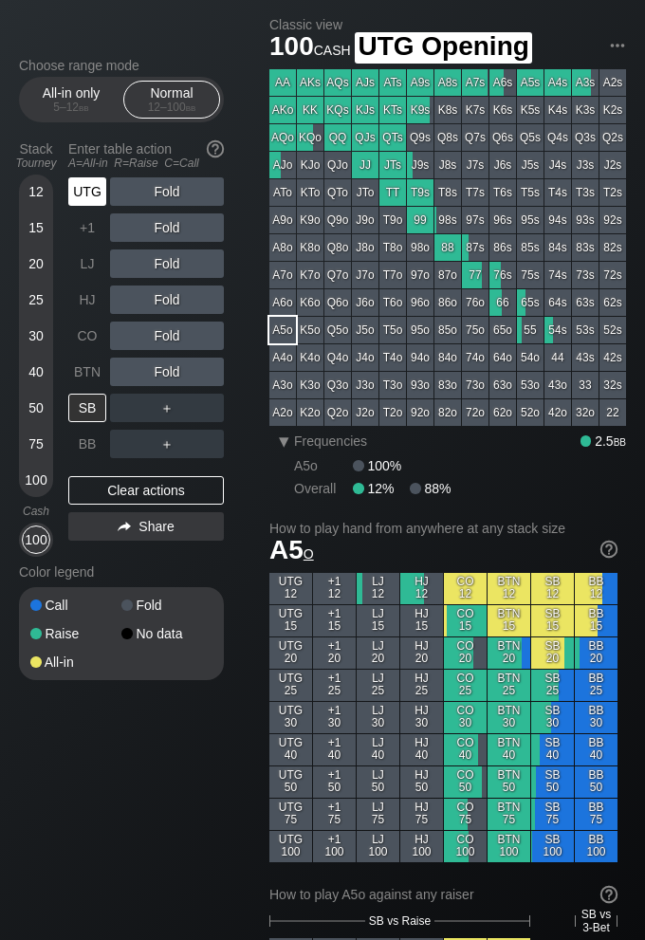
click at [91, 191] on div "UTG" at bounding box center [87, 191] width 38 height 28
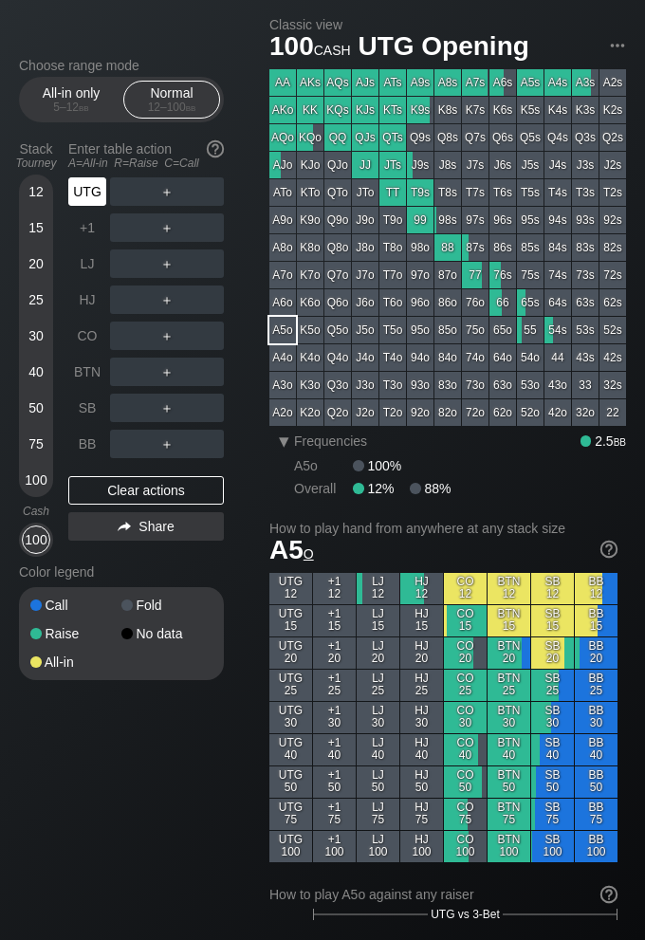
click at [91, 191] on div "UTG" at bounding box center [87, 191] width 38 height 28
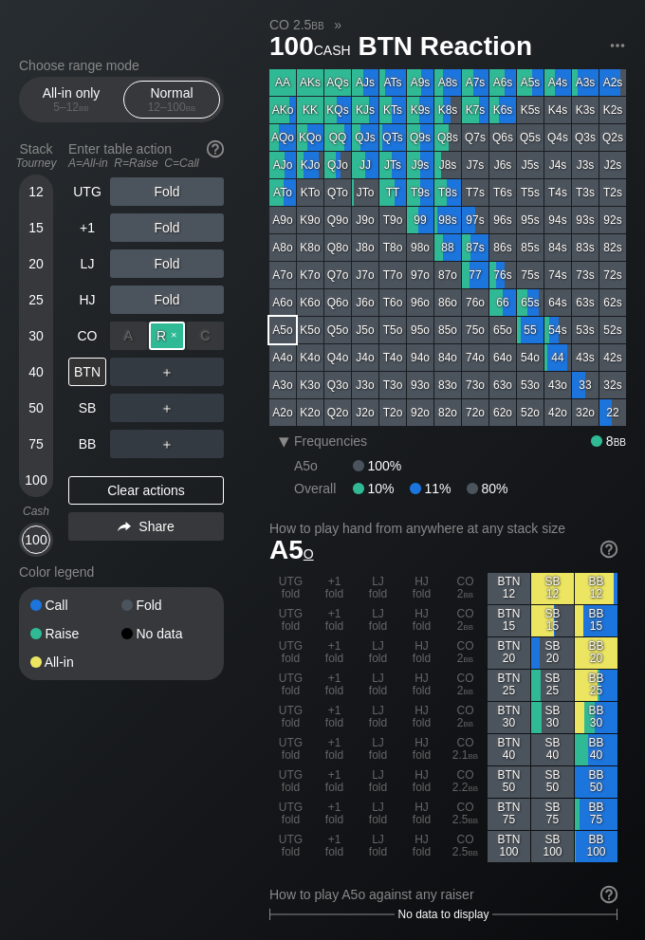
click at [164, 338] on div "R ✕" at bounding box center [167, 336] width 37 height 28
click at [85, 369] on div "BTN" at bounding box center [87, 372] width 38 height 28
click at [200, 367] on div "C ✕" at bounding box center [205, 372] width 37 height 28
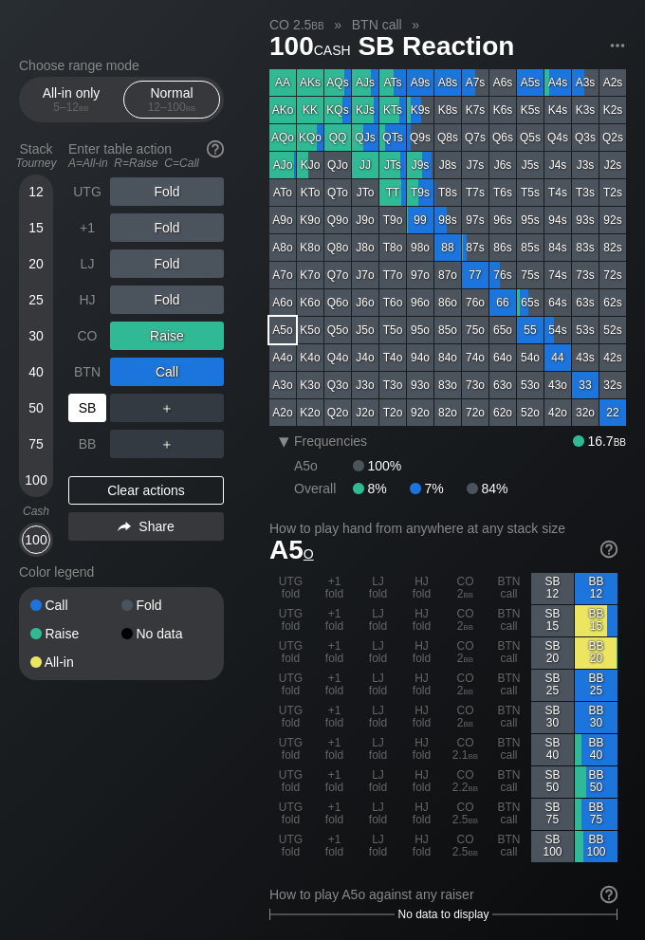
click at [84, 404] on div "SB" at bounding box center [87, 408] width 38 height 28
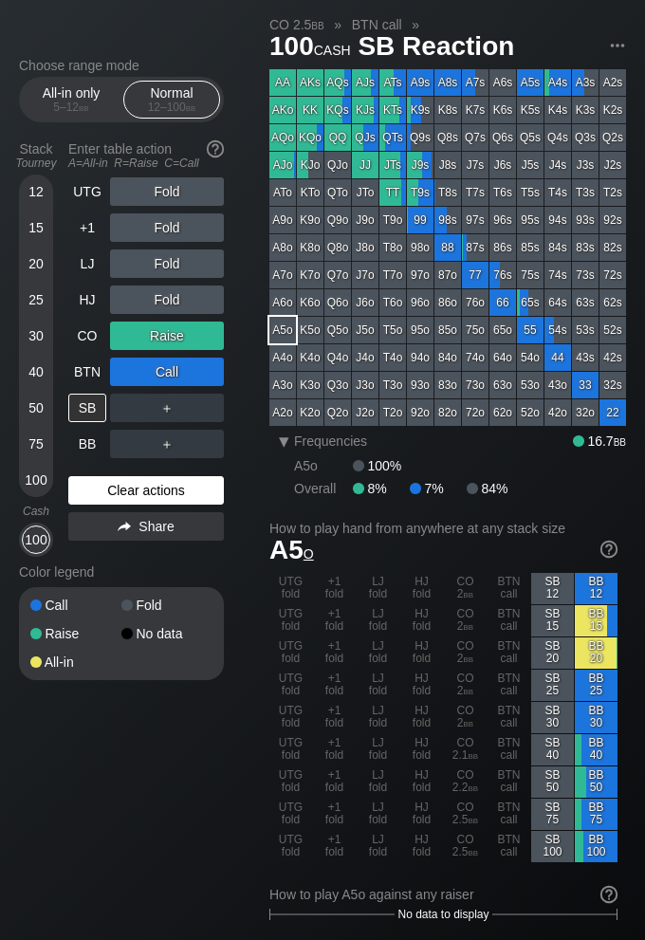
click at [129, 488] on div "Clear actions" at bounding box center [146, 490] width 156 height 28
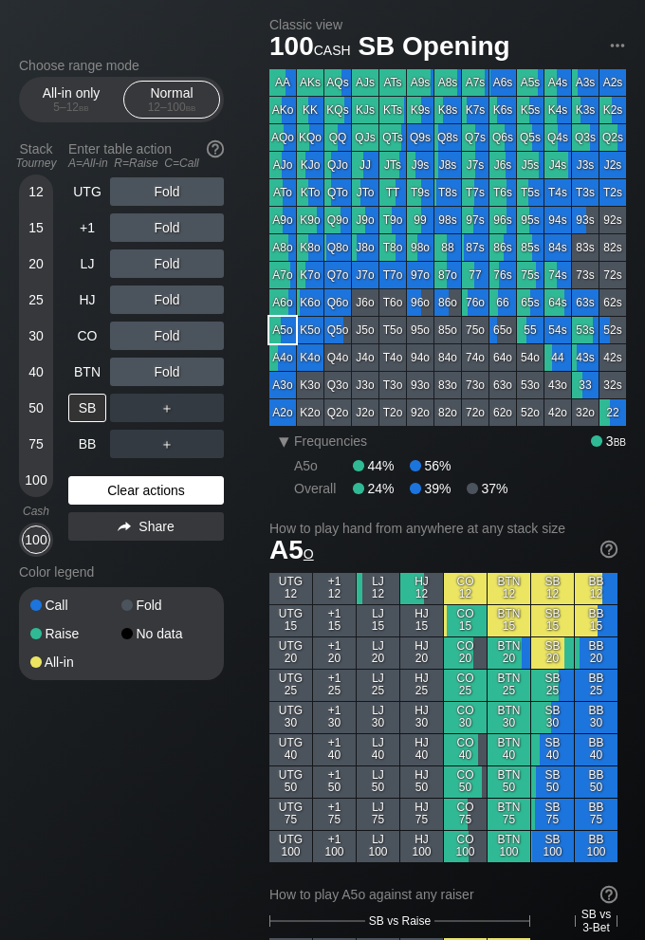
click at [129, 488] on div "Clear actions" at bounding box center [146, 490] width 156 height 28
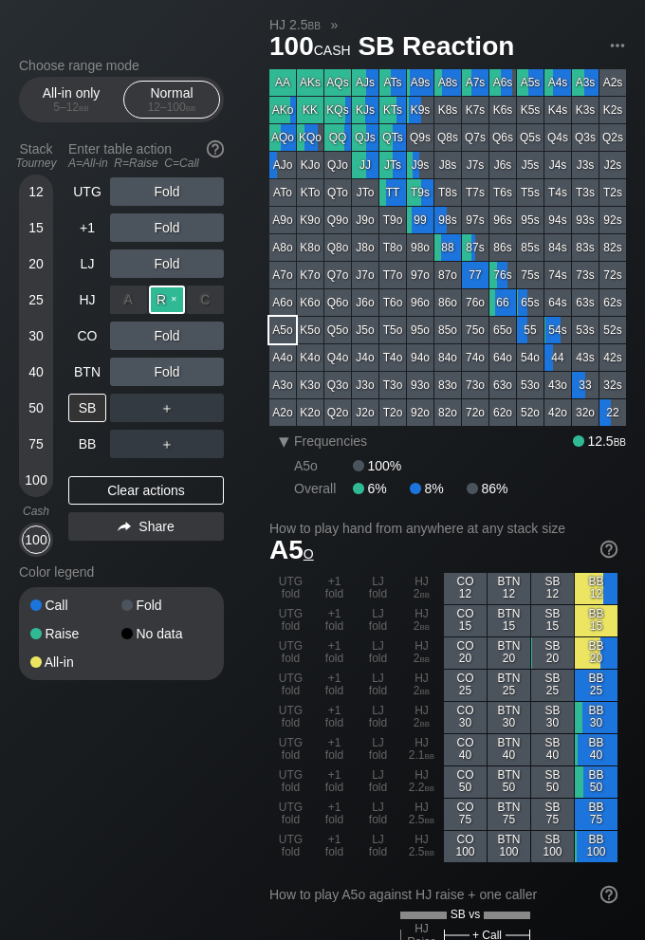
click at [168, 302] on div "R ✕" at bounding box center [167, 300] width 37 height 28
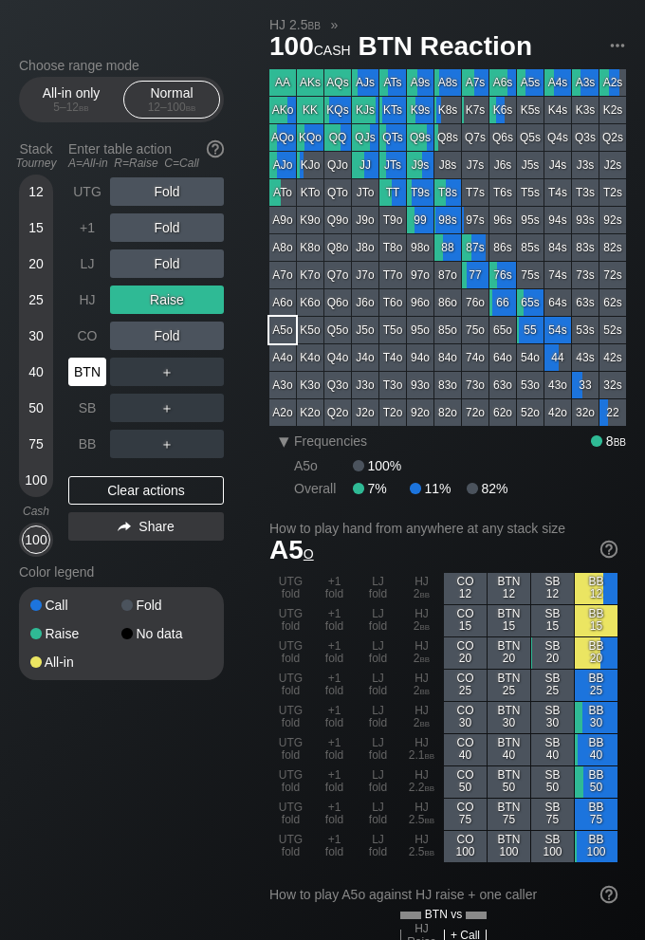
click at [87, 375] on div "BTN" at bounding box center [87, 372] width 38 height 28
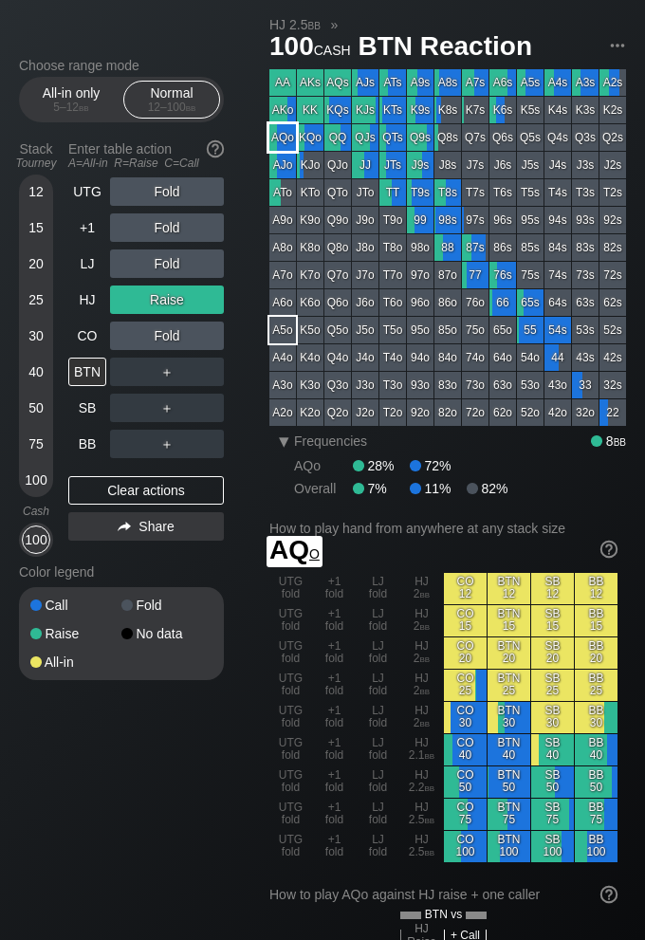
click at [285, 142] on div "AQo" at bounding box center [282, 137] width 27 height 27
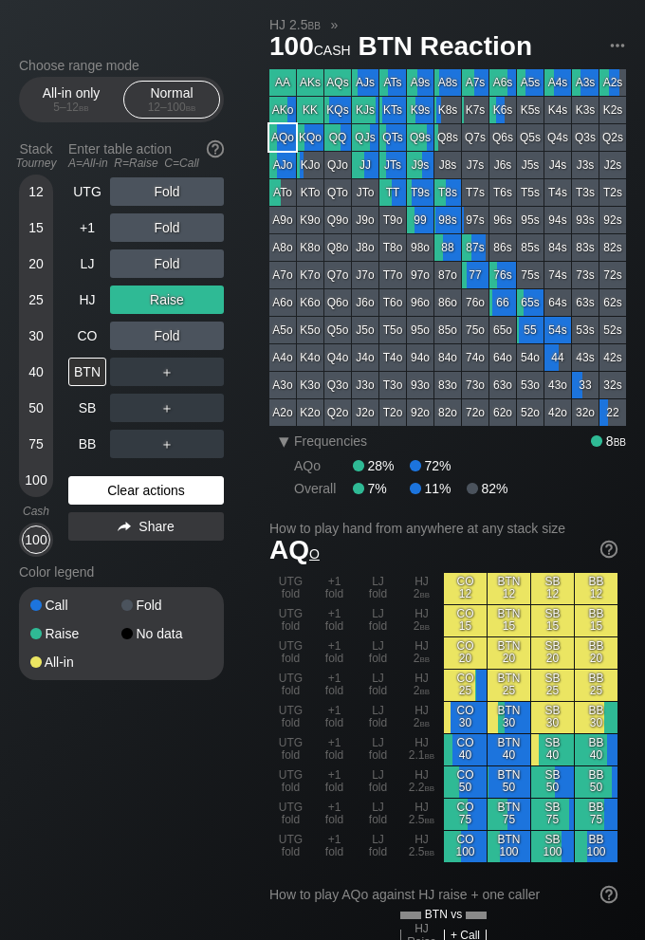
click at [177, 487] on div "Clear actions" at bounding box center [146, 490] width 156 height 28
